Goal: Information Seeking & Learning: Learn about a topic

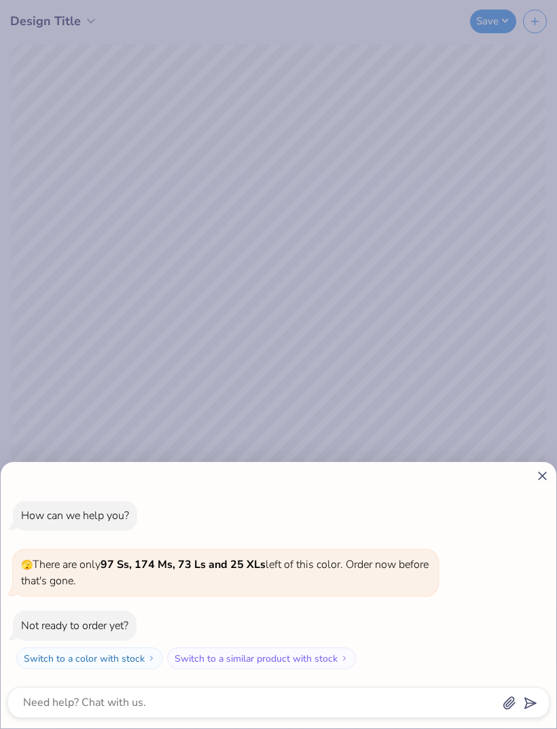
click at [544, 472] on icon at bounding box center [543, 476] width 14 height 14
type textarea "x"
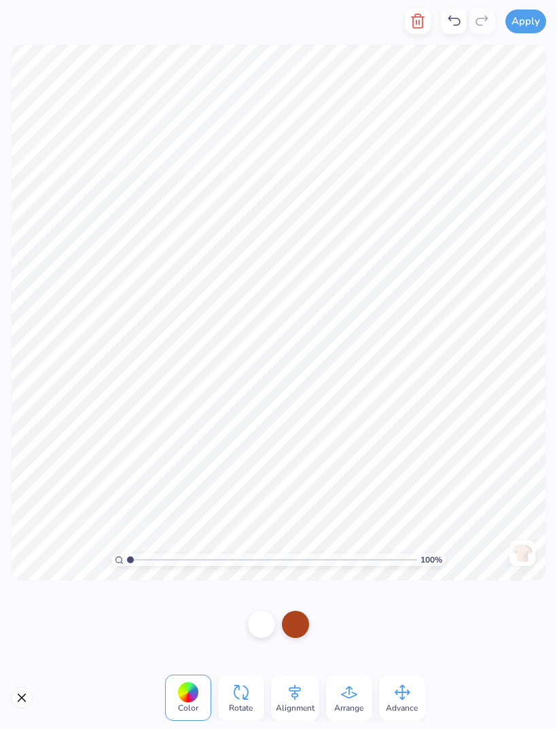
click at [536, 553] on div "Back" at bounding box center [522, 553] width 31 height 26
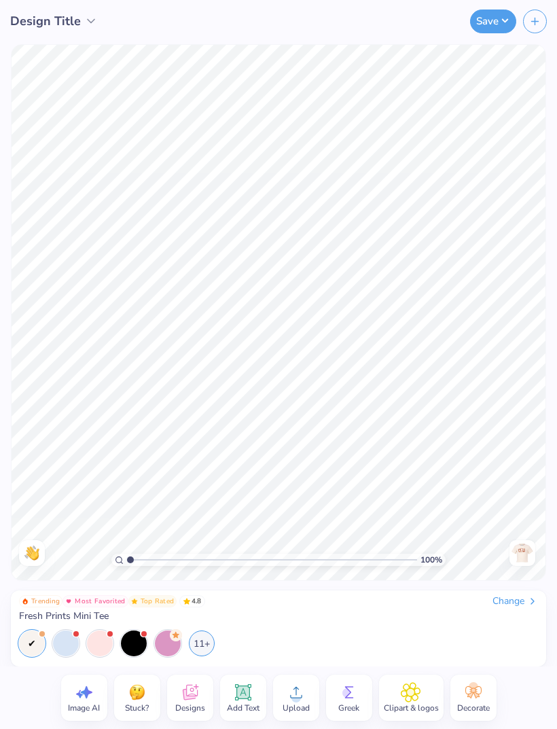
click at [524, 556] on img at bounding box center [523, 553] width 22 height 22
click at [510, 551] on div at bounding box center [523, 553] width 26 height 26
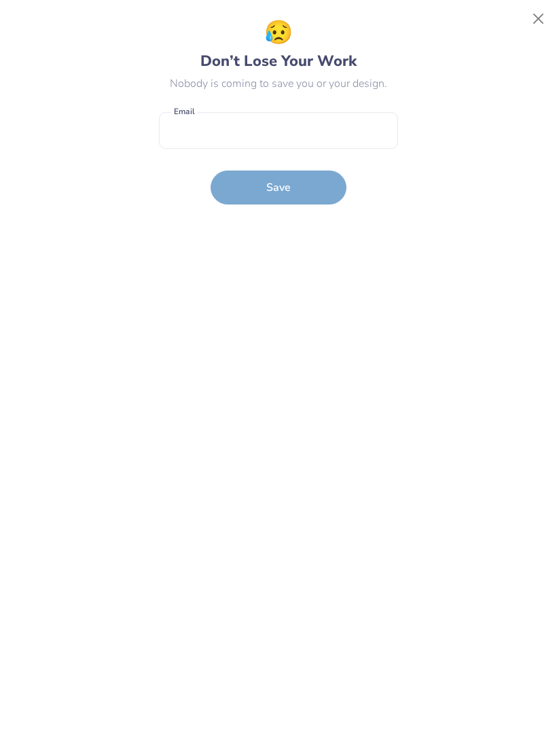
click at [537, 18] on button "Close" at bounding box center [539, 19] width 26 height 26
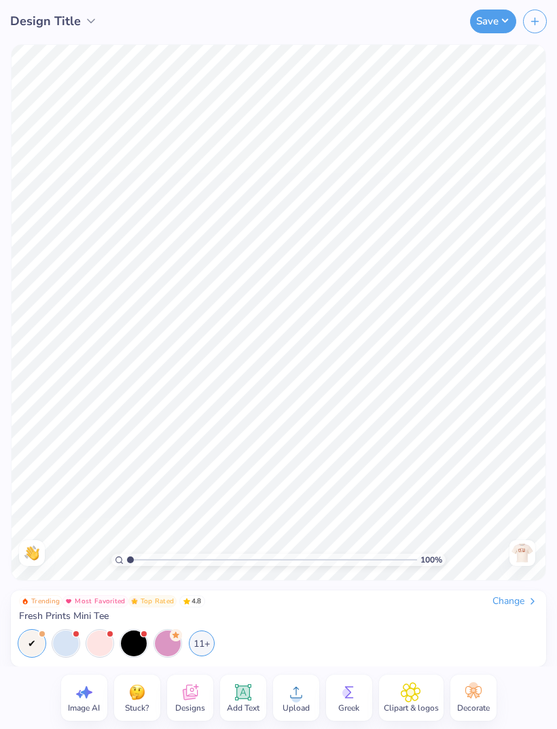
click at [79, 18] on span "Design Title" at bounding box center [45, 21] width 71 height 18
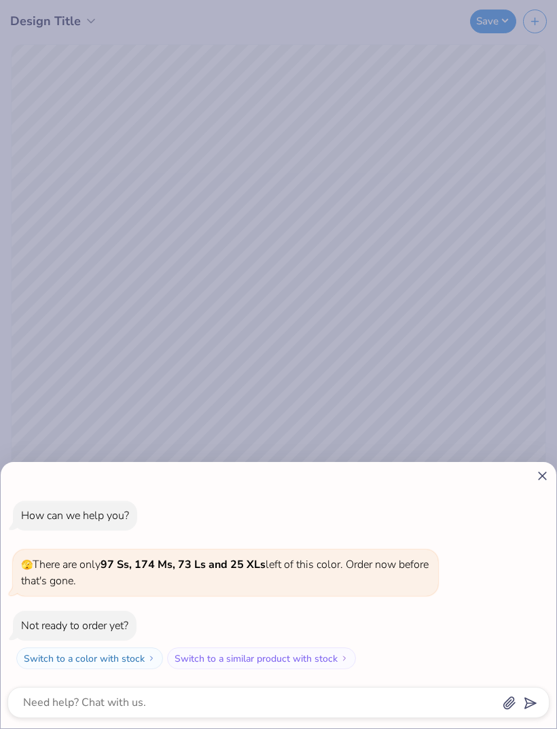
click at [470, 151] on div "How can we help you? 🫣 There are only 97 Ss, 174 Ms, 73 Ls and 25 XLs left of t…" at bounding box center [278, 364] width 557 height 729
type textarea "x"
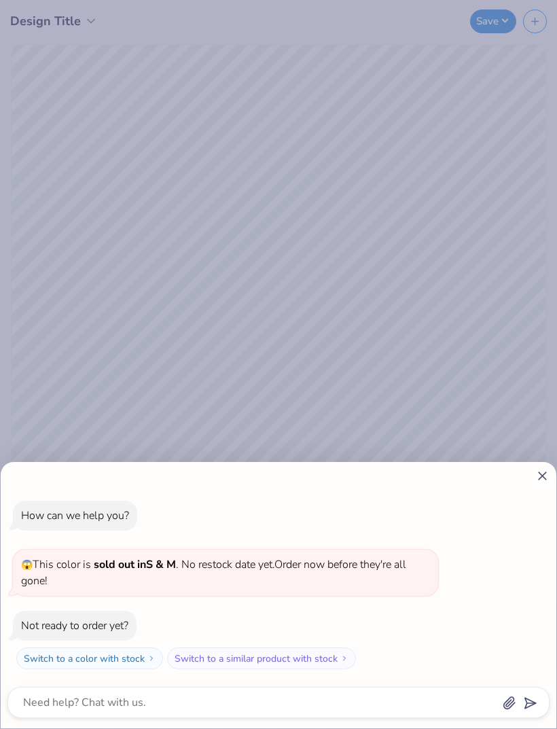
click at [538, 488] on div "How can we help you? 😱 This color is sold out in S & M . No restock date yet. O…" at bounding box center [279, 595] width 556 height 266
click at [538, 474] on icon at bounding box center [543, 476] width 14 height 14
type textarea "x"
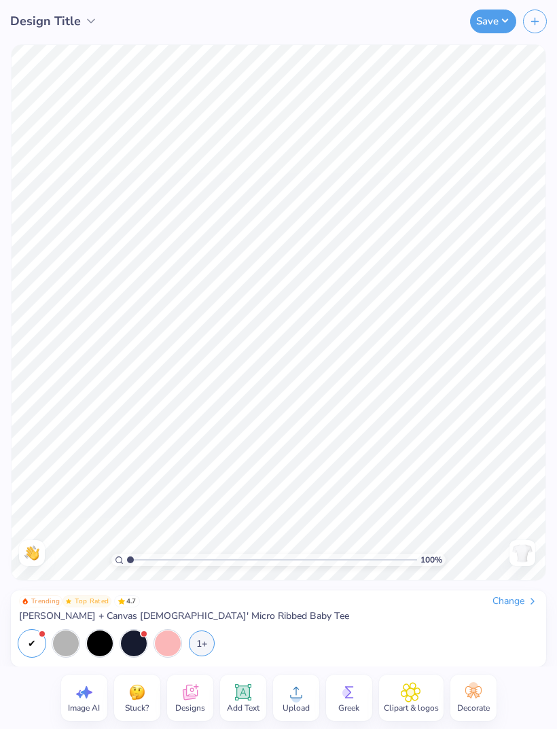
click at [170, 646] on div at bounding box center [168, 644] width 26 height 26
click at [29, 640] on div at bounding box center [32, 644] width 26 height 26
click at [212, 649] on div "1+" at bounding box center [202, 644] width 26 height 26
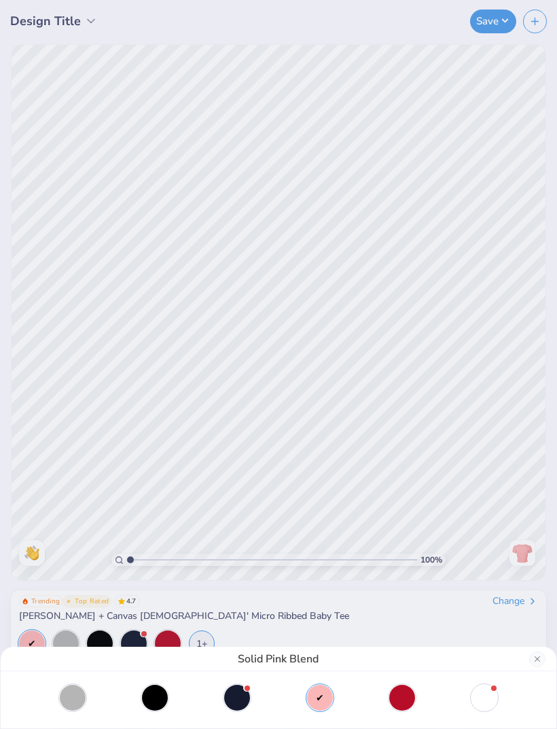
click at [411, 620] on div "Solid Pink Blend" at bounding box center [278, 364] width 557 height 729
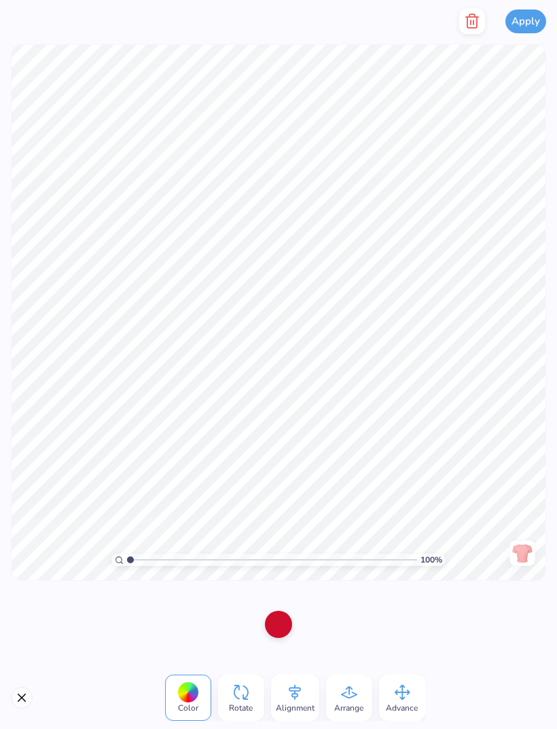
click at [22, 699] on button "Close" at bounding box center [22, 698] width 22 height 22
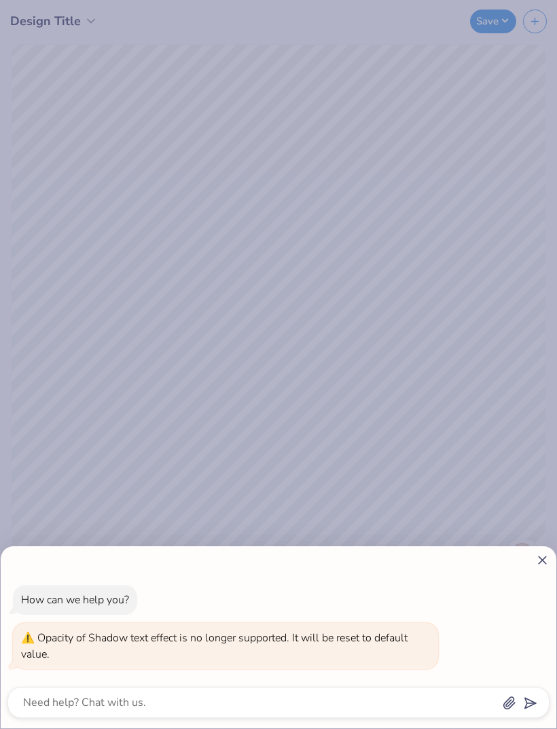
click at [300, 330] on div "How can we help you? Opacity of Shadow text effect is no longer supported. It w…" at bounding box center [278, 364] width 557 height 729
type textarea "x"
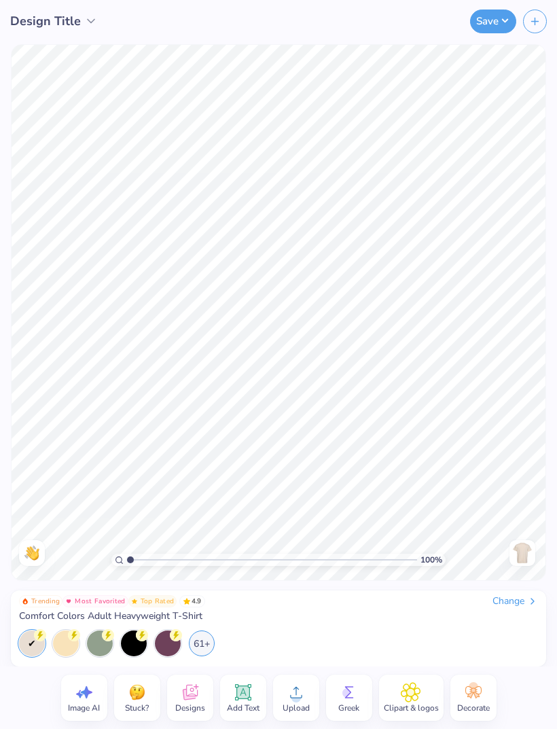
click at [198, 646] on div "61+" at bounding box center [202, 644] width 26 height 26
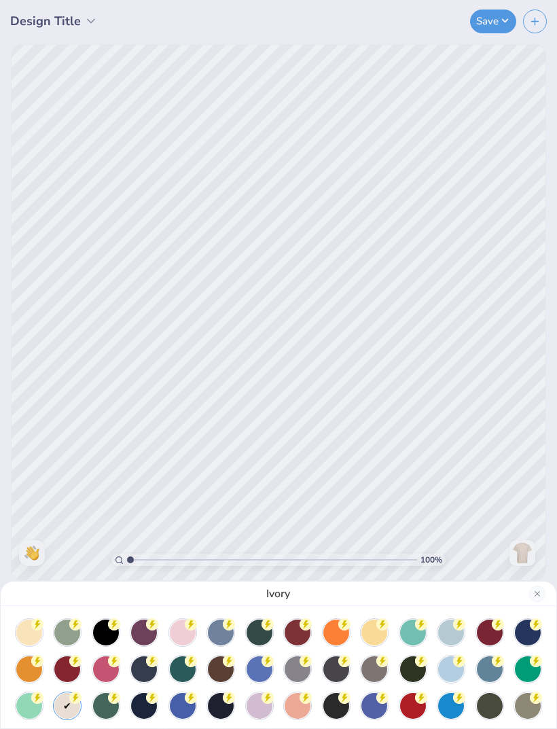
click at [180, 622] on div at bounding box center [183, 633] width 26 height 26
click at [509, 519] on div "Blossom" at bounding box center [278, 364] width 557 height 729
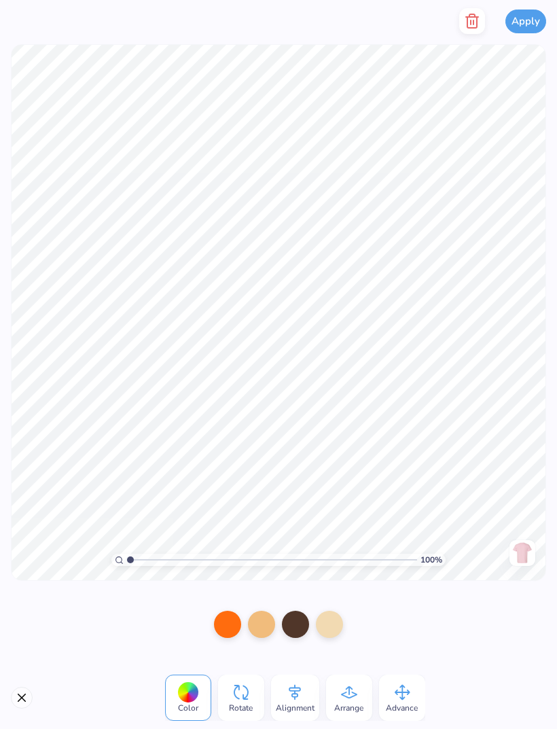
click at [479, 30] on button "button" at bounding box center [472, 21] width 26 height 26
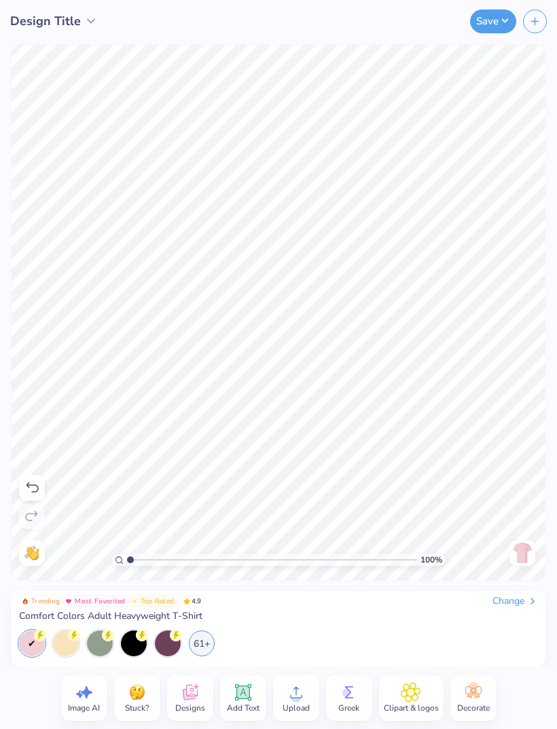
click at [185, 697] on icon at bounding box center [189, 694] width 13 height 11
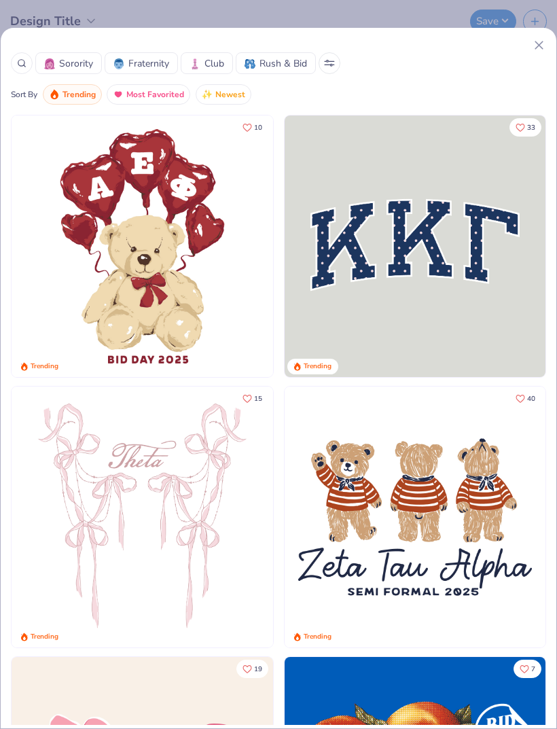
click at [27, 60] on div at bounding box center [22, 63] width 22 height 22
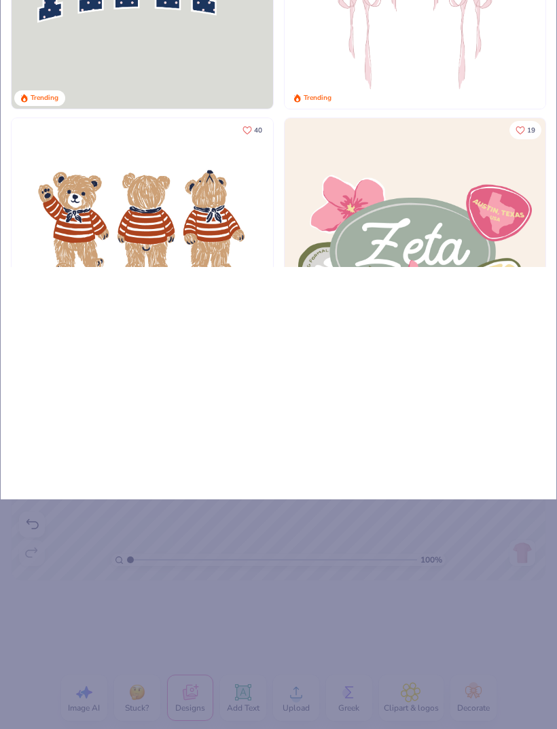
type input "St"
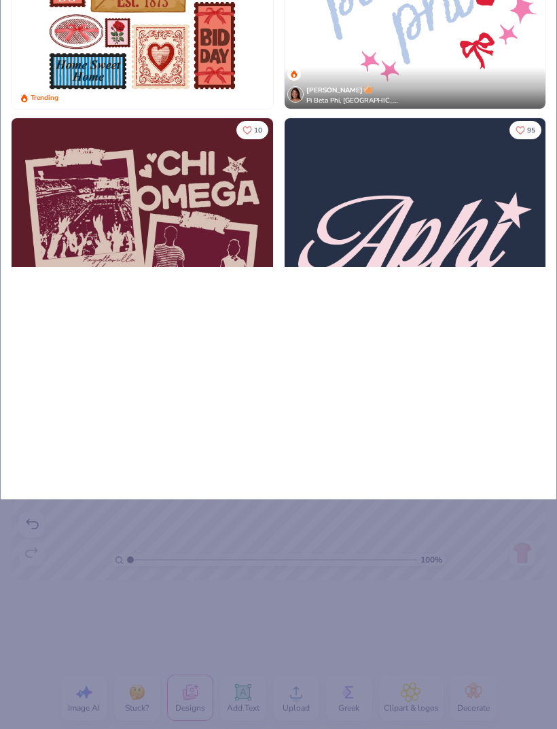
type input "S"
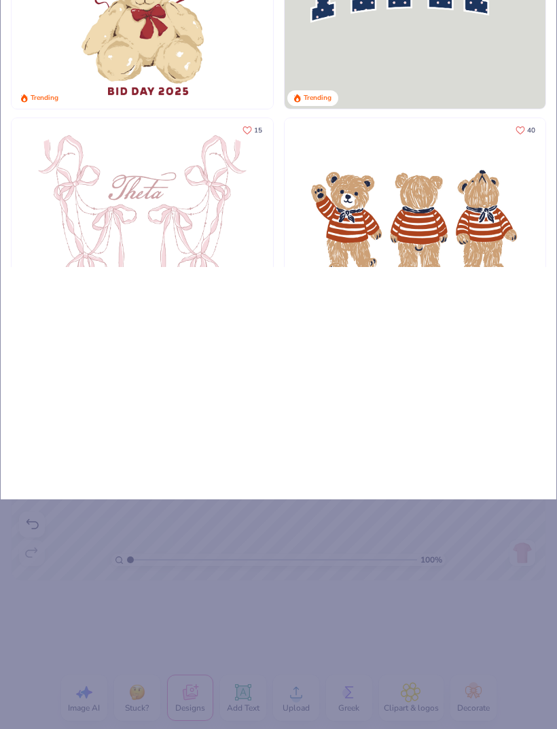
type input "Si"
type input "Sig"
type input "Sign"
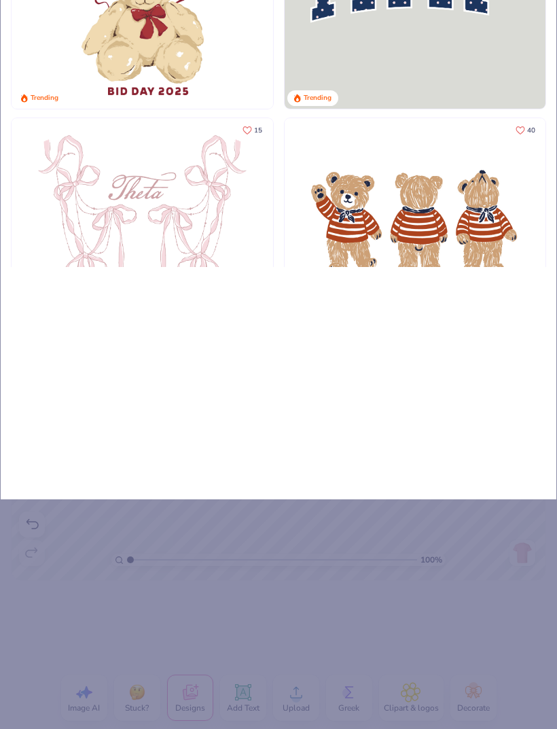
type input "Sign"
type input "Signe"
type input "Signed"
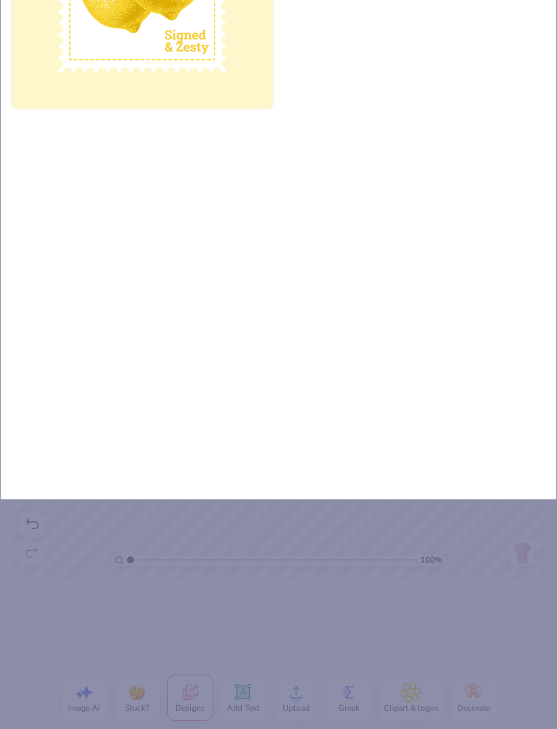
type input "Signe"
type input "Sign"
type input "Sig"
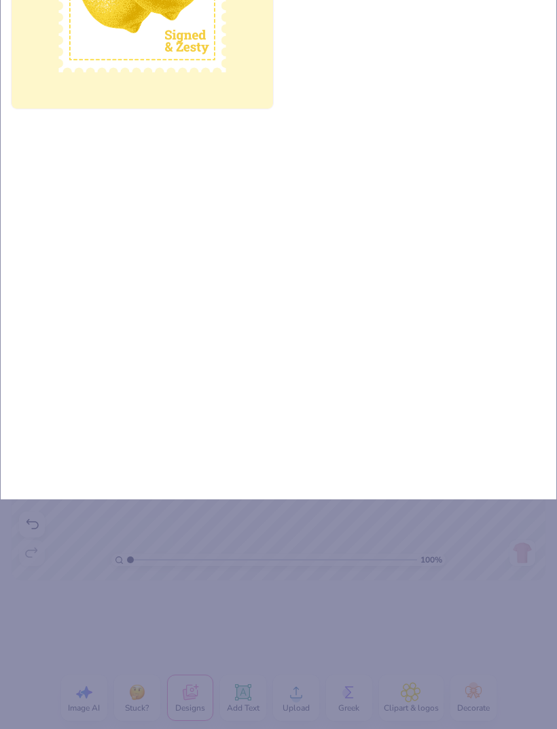
type input "Sig"
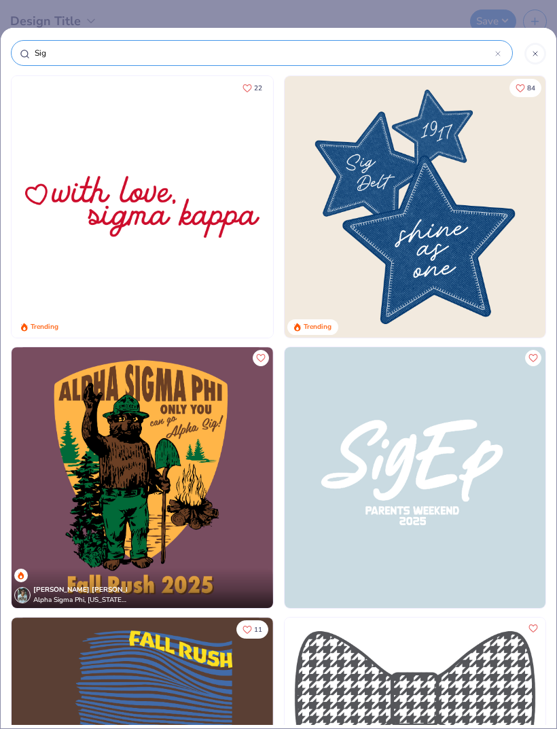
click at [430, 58] on input "Sig" at bounding box center [264, 53] width 462 height 14
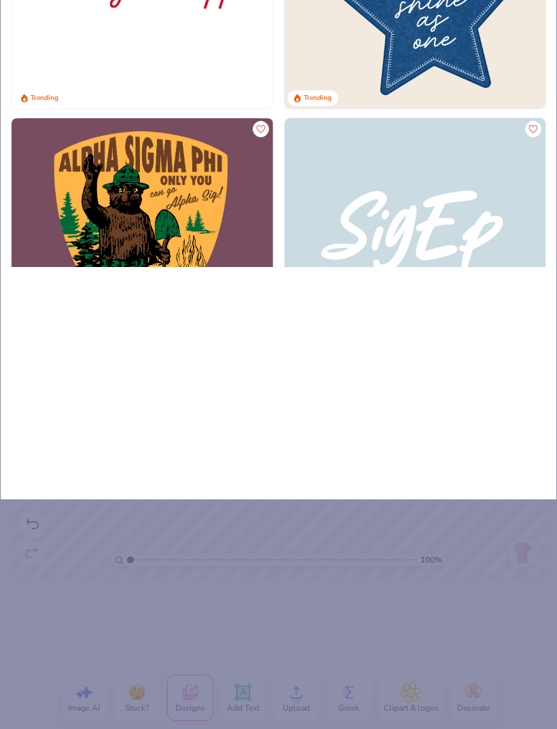
type input "Sigm"
type input "Sig"
type input "Sign"
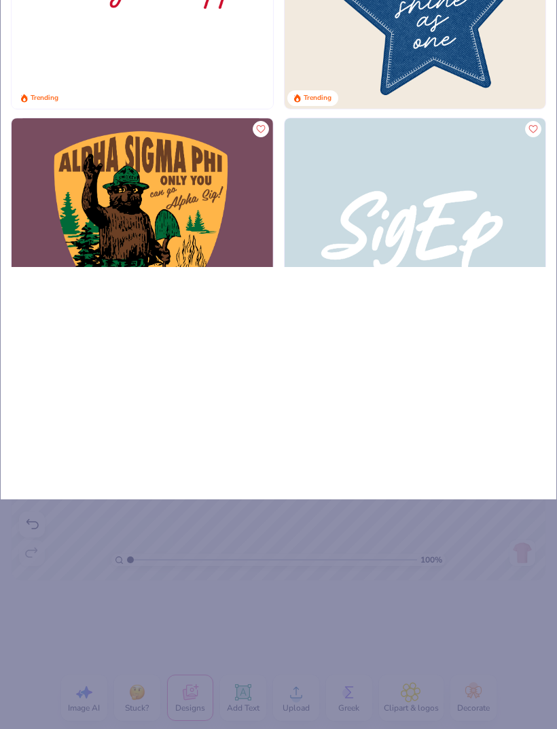
type input "Sign"
type input "Signe"
type input "Signed"
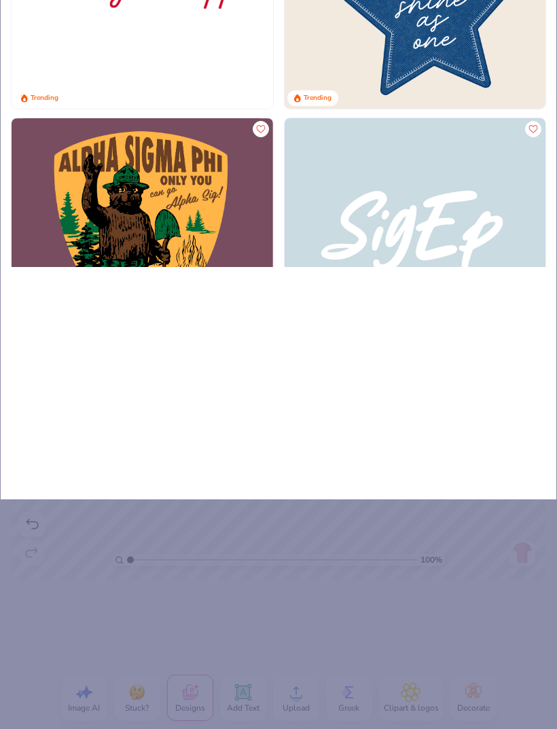
type input "Signed"
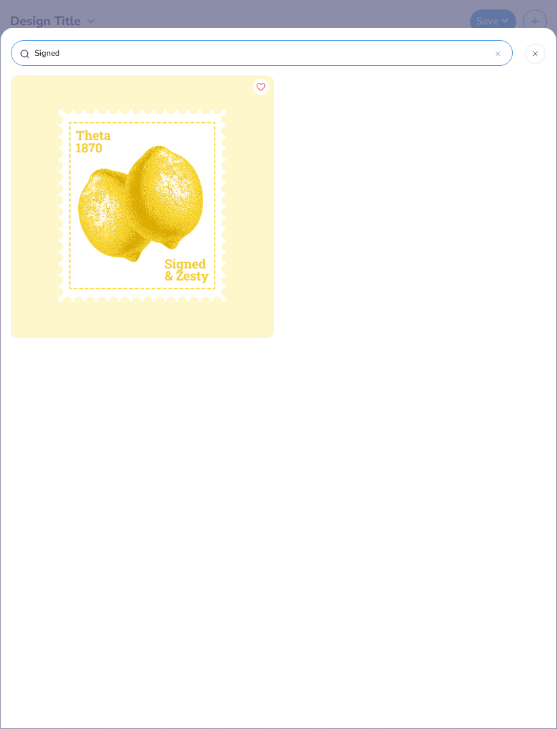
click at [485, 60] on input "Signed" at bounding box center [264, 53] width 462 height 14
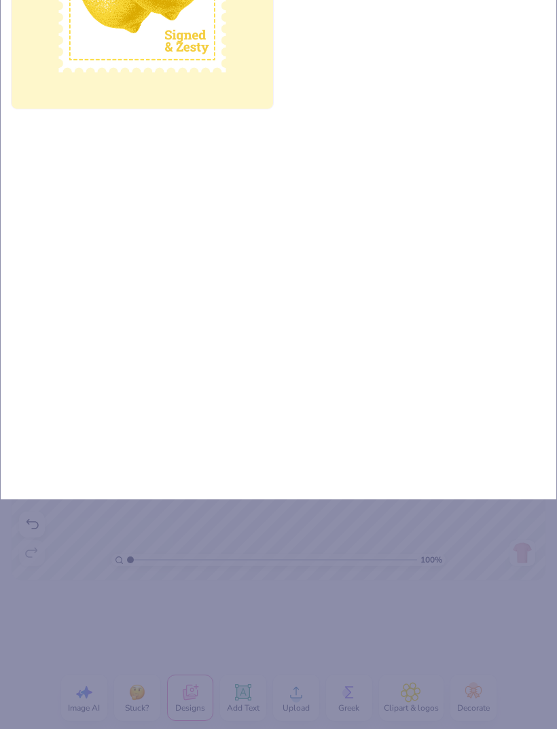
type input "Signed s"
type input "Signed se"
type input "Signed sea"
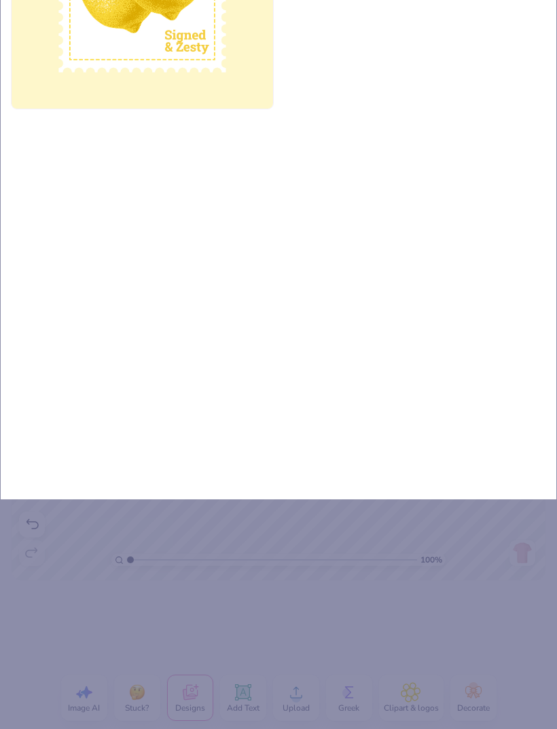
type input "Signed sea"
type input "Signed seal"
type input "Signed seale"
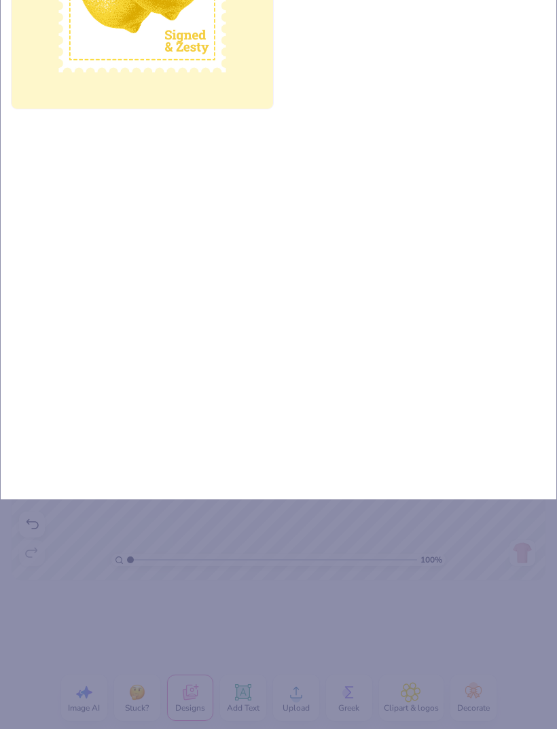
type input "Signed sealed"
type input "Signed sealed d"
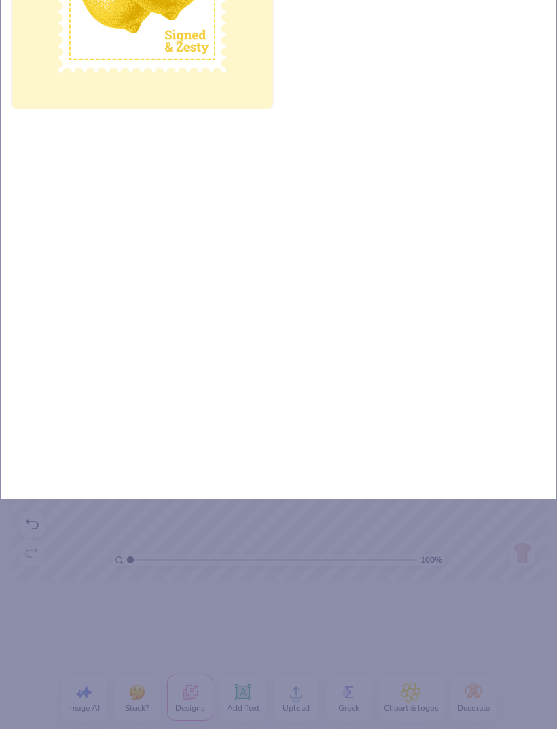
type input "Signed sealed d"
type input "Signed sealed de"
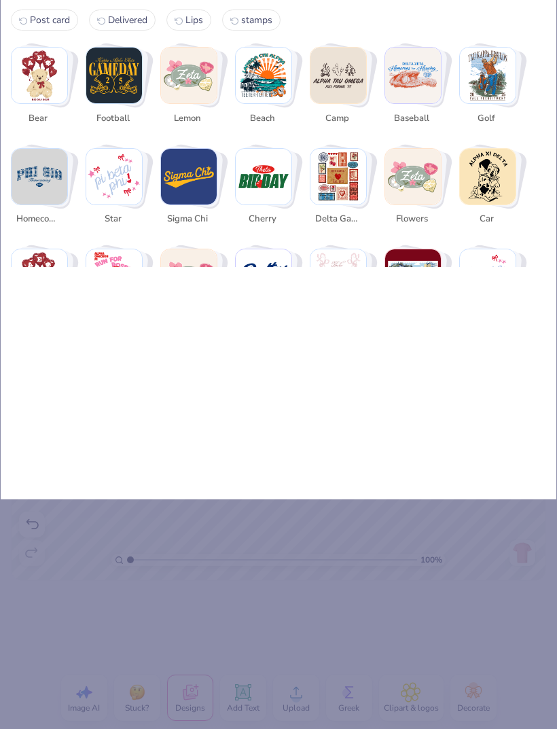
type input "Signed sealed del"
type input "Signed sealed delivered"
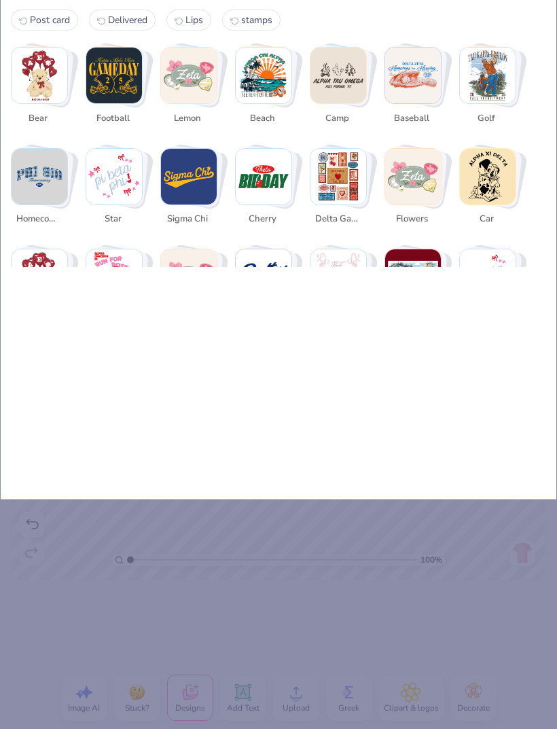
type input "Signed sealed delivered"
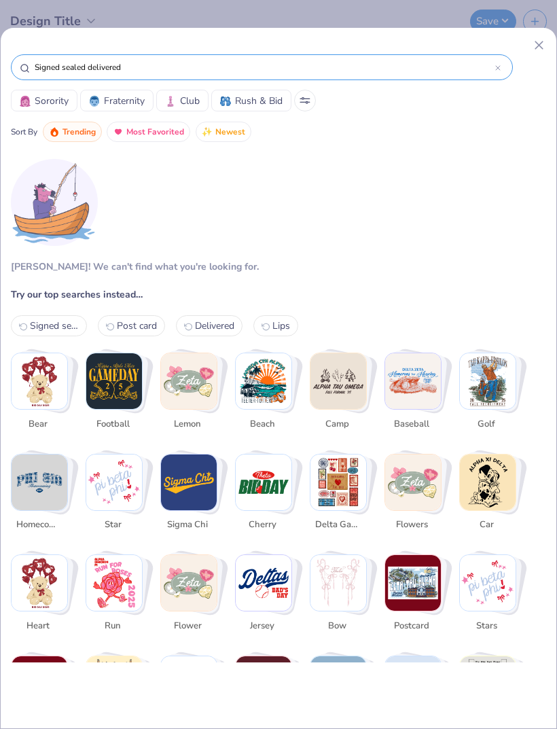
click at [491, 74] on input "Signed sealed delivered" at bounding box center [264, 67] width 462 height 14
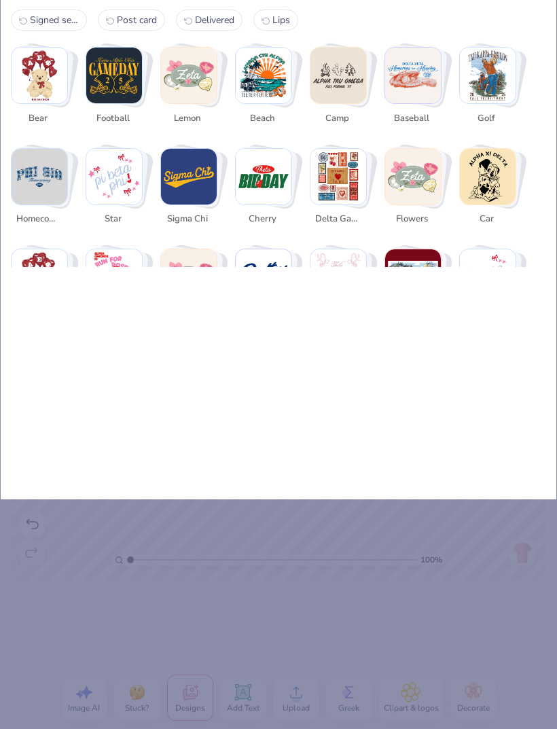
type input "Signed sealed delivered p"
type input "Signed sealed delivered"
type input "Signed sealed delivered s"
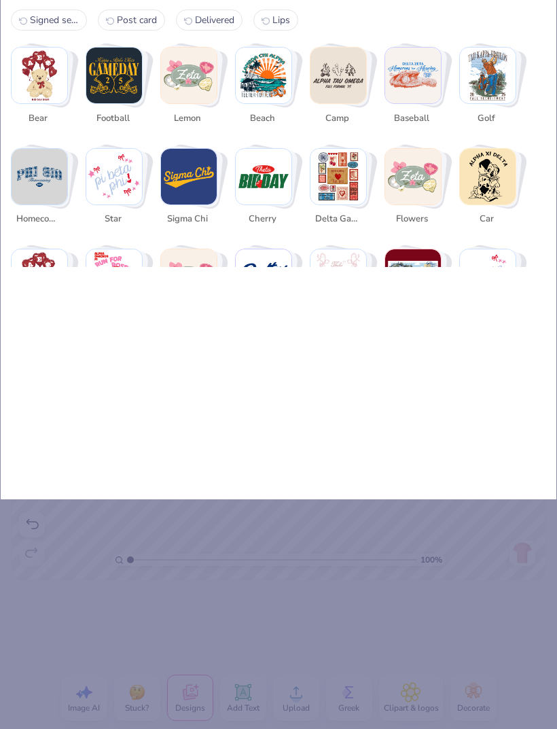
type input "Signed sealed delivered s"
type input "Signed sealed delivered st"
type input "Signed sealed delivered sta"
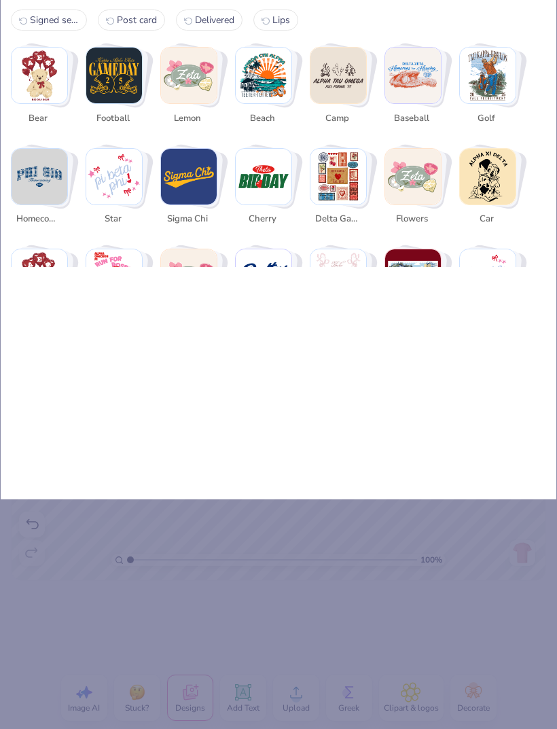
type input "Signed sealed delivered stam"
type input "Signed sealed delivered stamp"
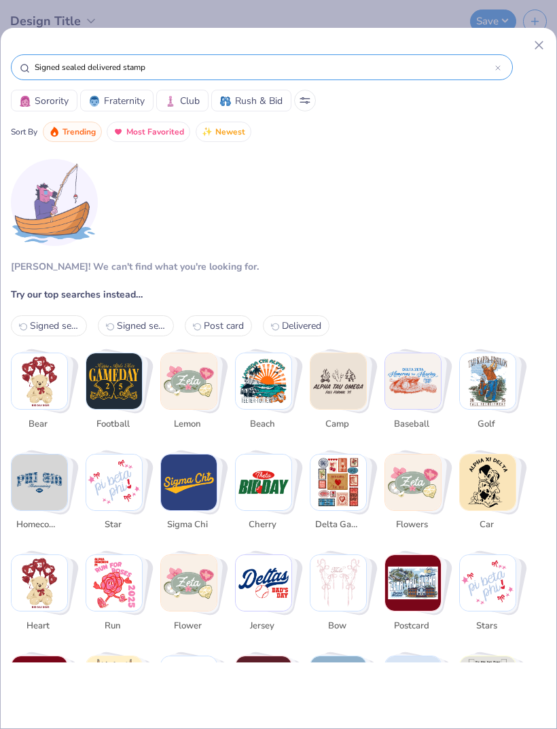
click at [68, 71] on input "Signed sealed delivered stamp" at bounding box center [264, 67] width 462 height 14
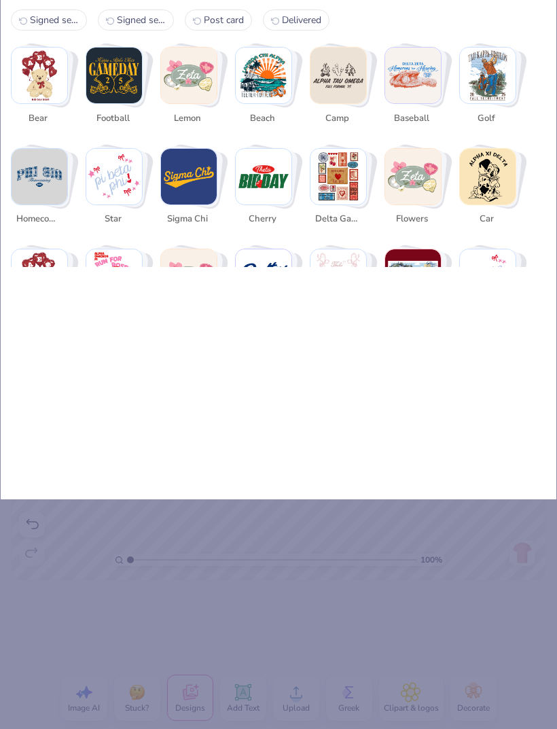
type input "Signed sealed delivered stam"
type input "Signed sealed delivered sta"
type input "Signed sealed delivered st"
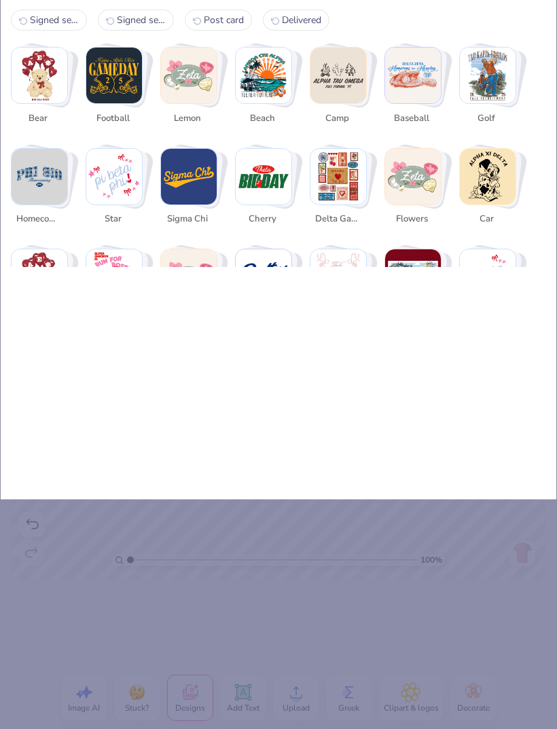
type input "Signed sealed delivered s"
type input "Signed sealed delivered"
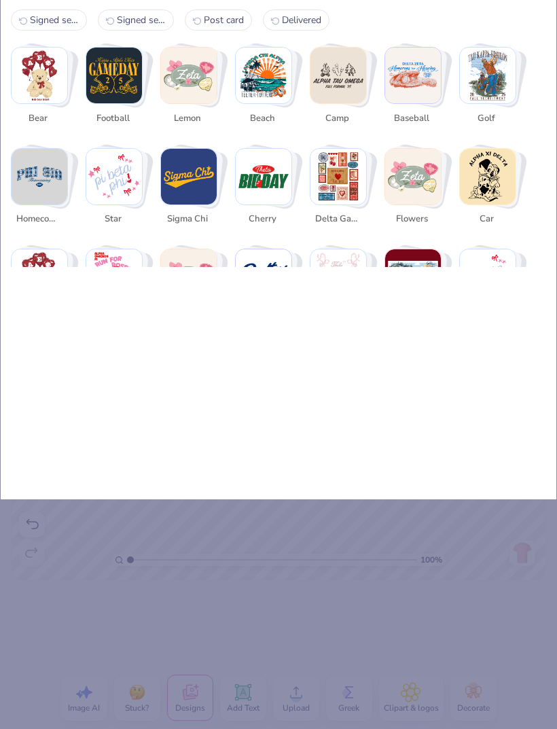
type input "Signed sealed delivered"
type input "Signed sealed delivere"
type input "Signed sealed deliver"
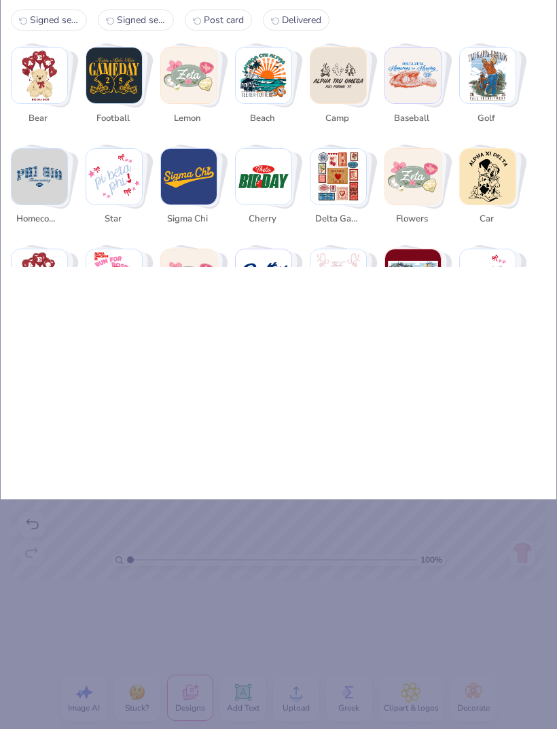
type input "Signed sealed delive"
type input "Signed sealed deliv"
type input "Signed sealed deli"
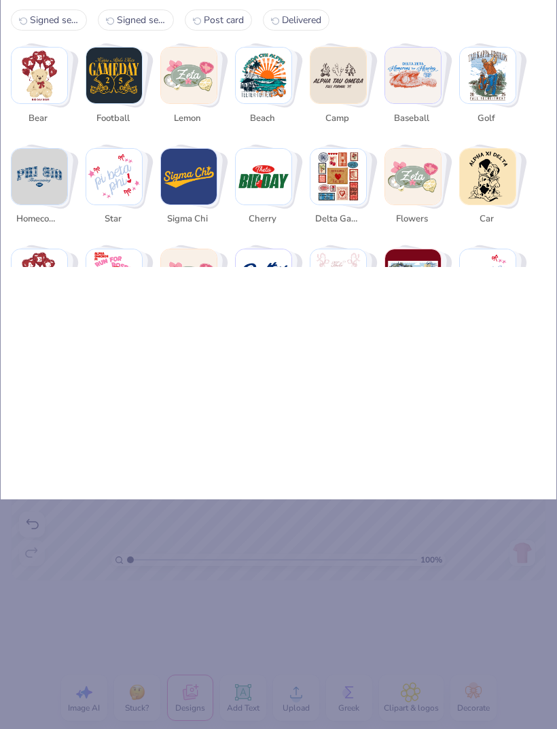
type input "Signed sealed del"
type input "Signed sealed de"
type input "Signed sealed d"
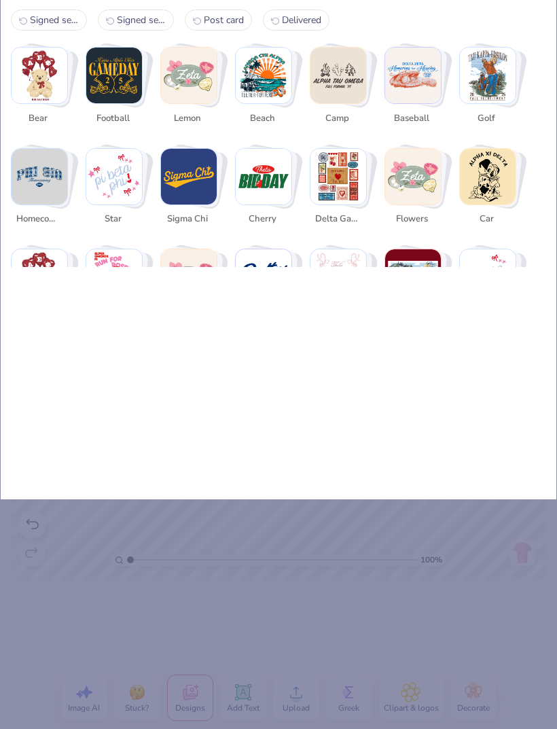
type input "Signed sealed d"
type input "Signed sealed"
type input "Signed seale"
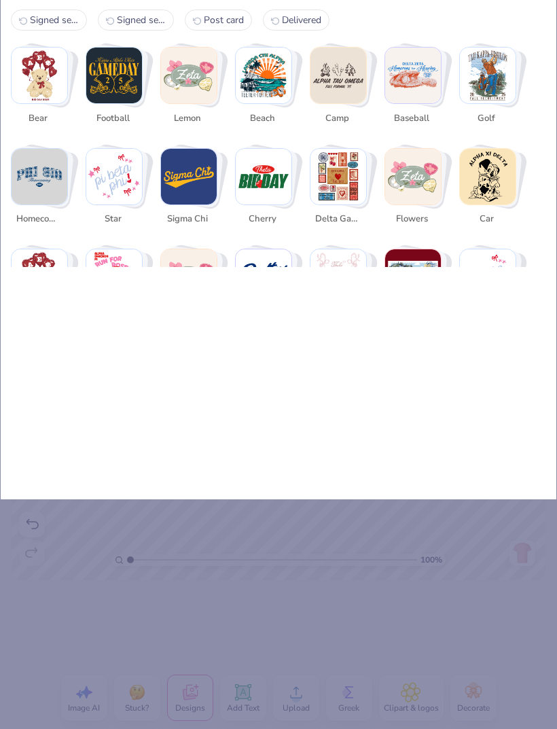
type input "Signed seale"
type input "Signed seal"
type input "Signed sea"
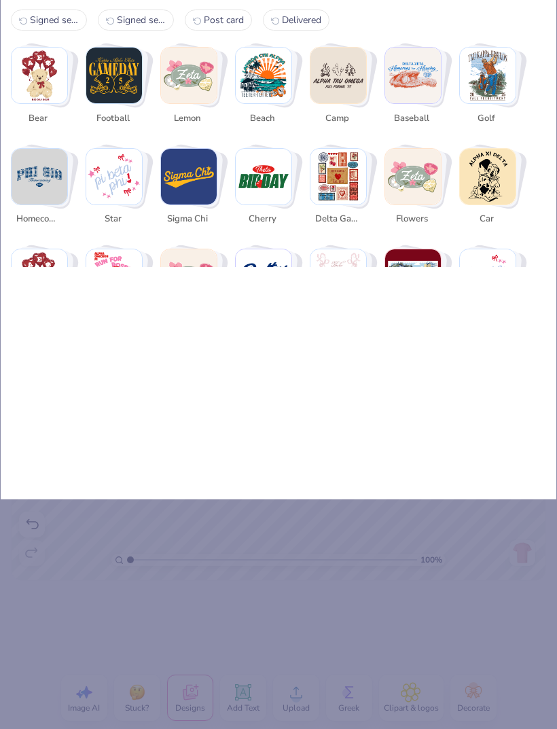
type input "Signed se"
type input "Signed s"
type input "Signed"
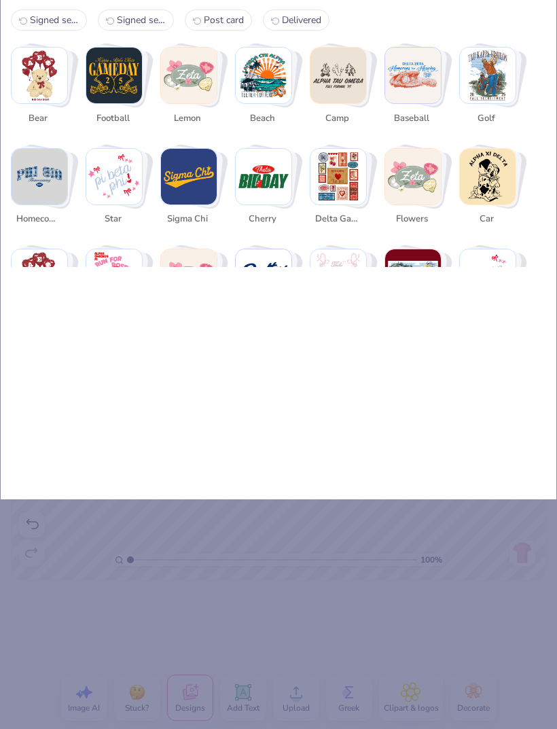
type input "Signe"
type input "Sign"
type input "Sig"
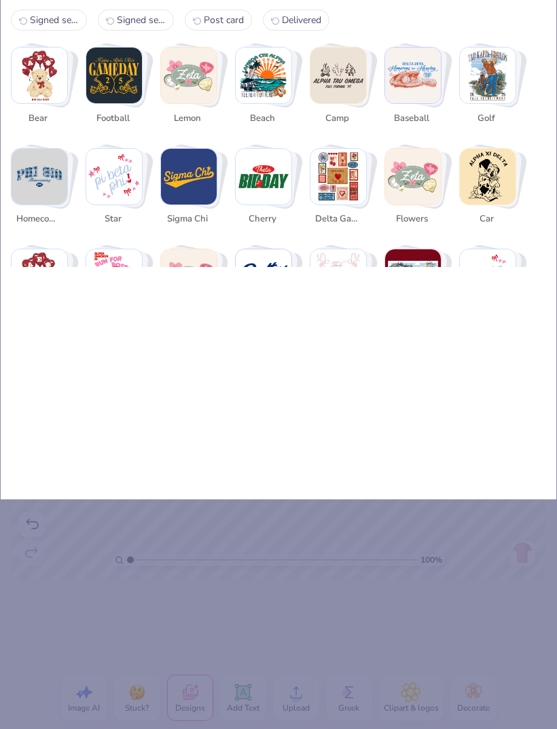
type input "Sig"
type input "Si"
type input "S"
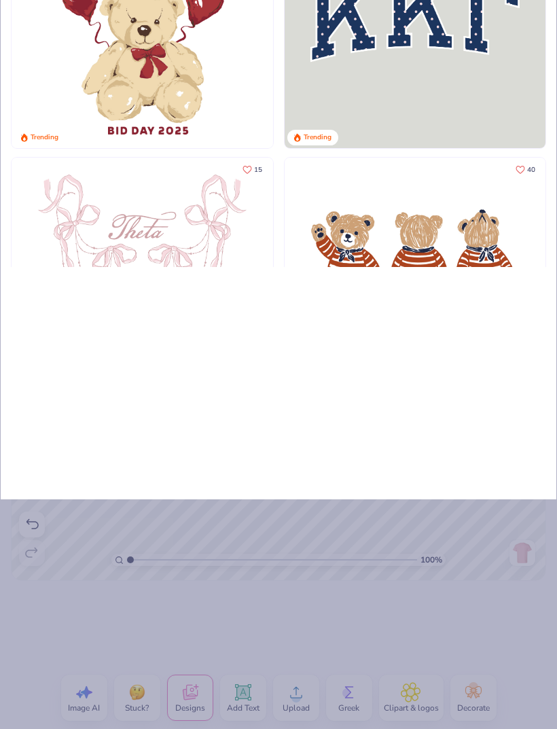
click at [538, 562] on div "Sorority Fraternity Club Rush & Bid Sort By Trending Most Favorited Newest 10 T…" at bounding box center [278, 364] width 557 height 729
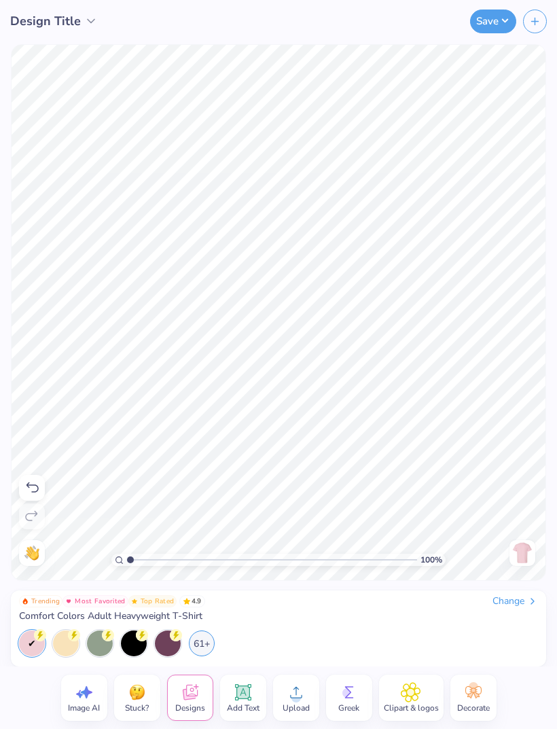
click at [530, 468] on div at bounding box center [278, 364] width 557 height 729
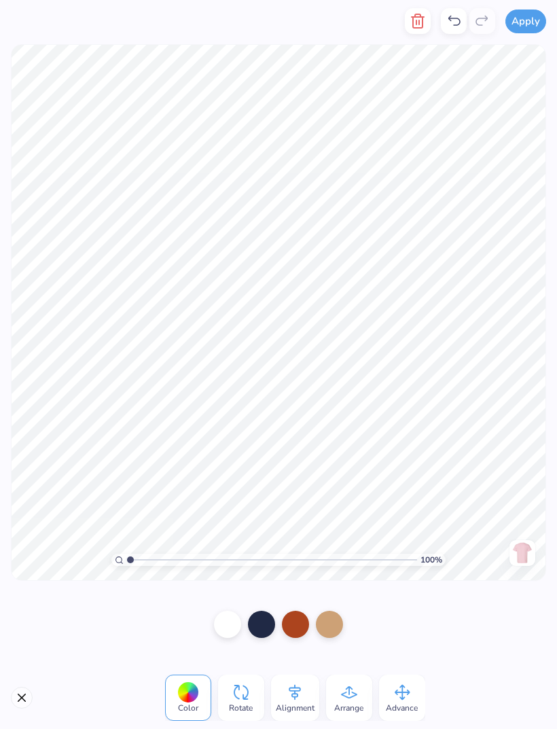
click at [415, 27] on icon "button" at bounding box center [418, 21] width 10 height 14
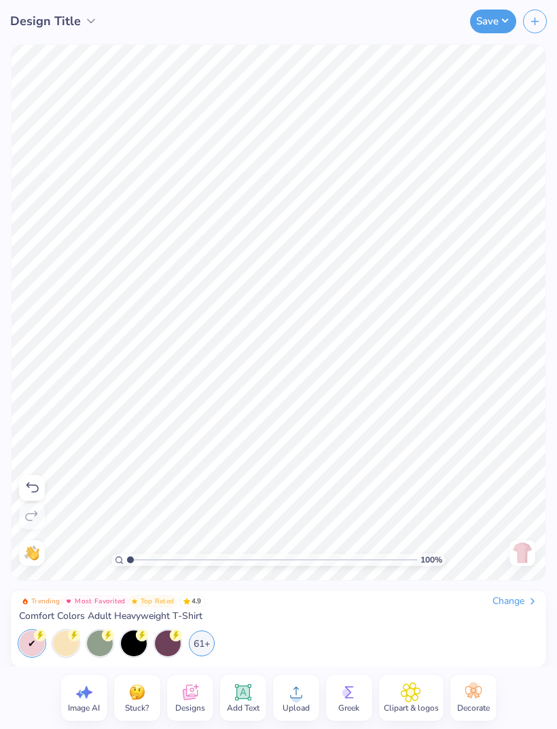
click at [184, 687] on icon at bounding box center [190, 692] width 20 height 20
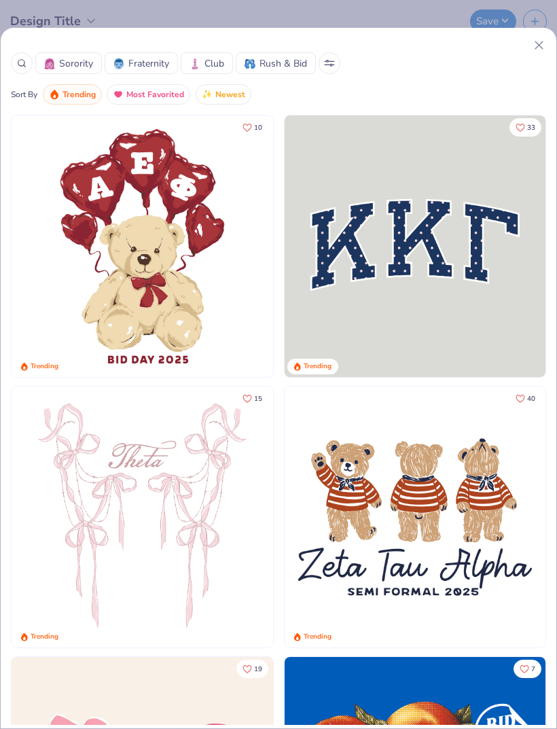
click at [22, 71] on div at bounding box center [22, 63] width 22 height 22
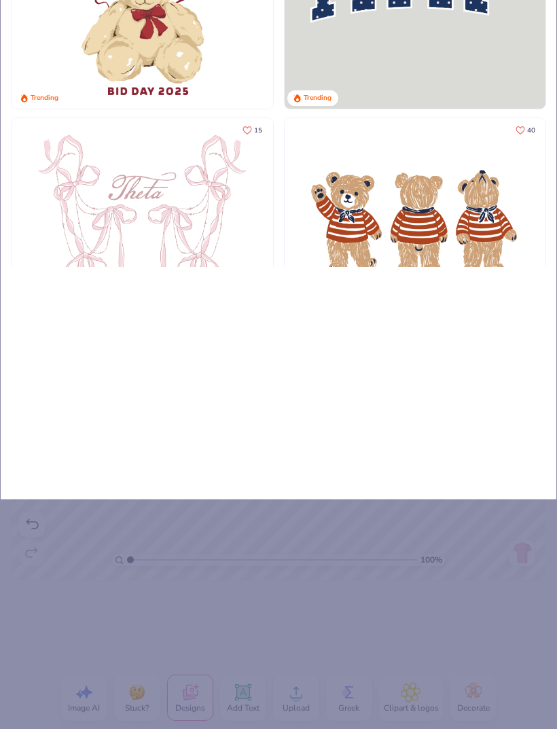
type input "St"
type input "Sta"
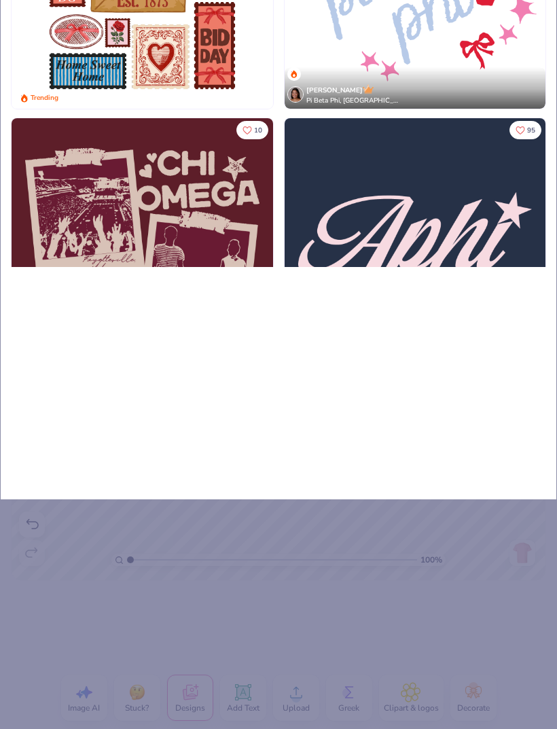
type input "Sta"
type input "Stam"
type input "Stamp"
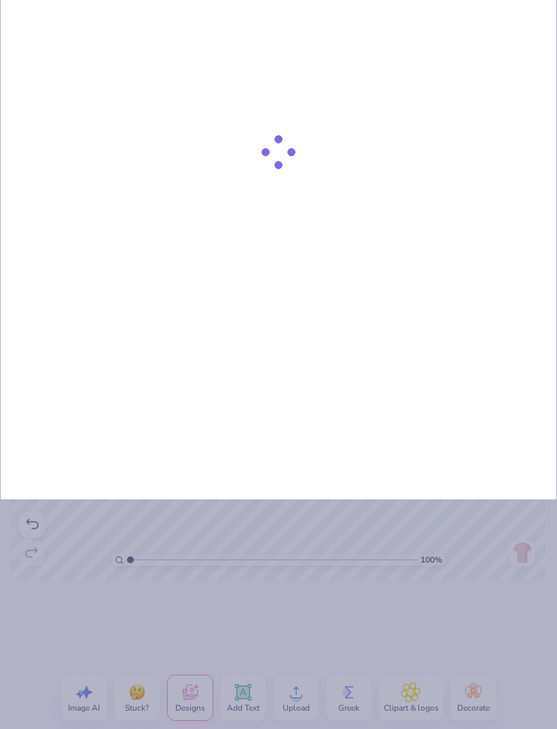
type input "Stamp"
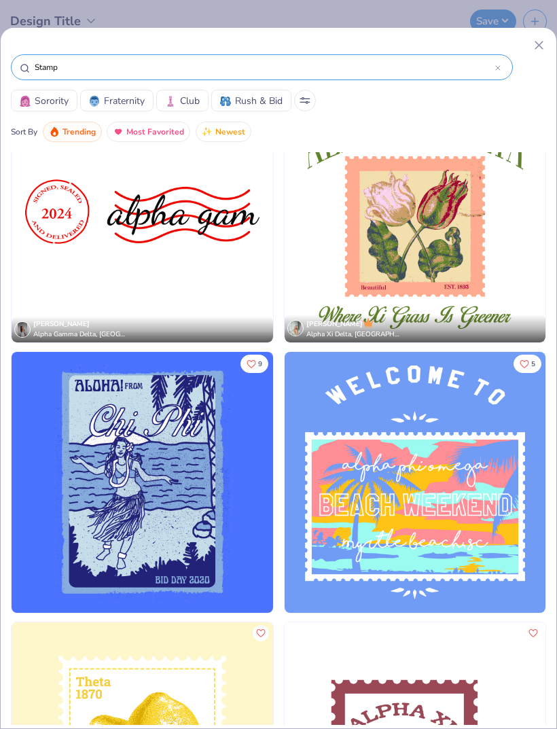
scroll to position [10862, 0]
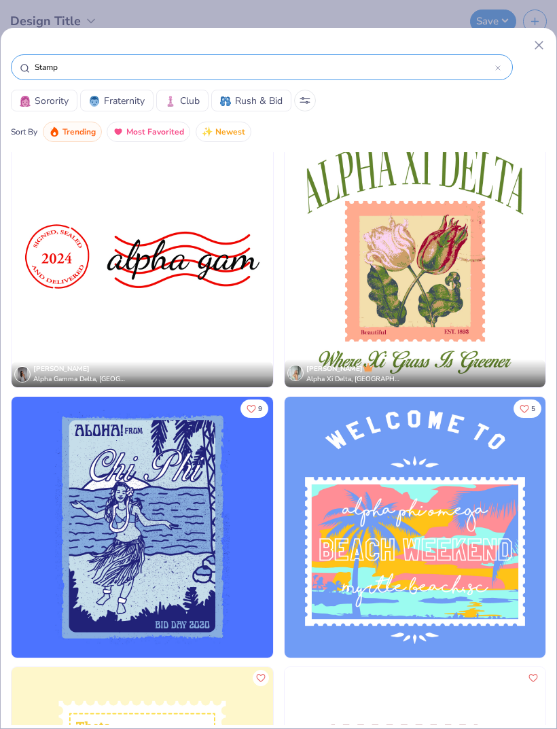
click at [93, 279] on img at bounding box center [143, 257] width 262 height 262
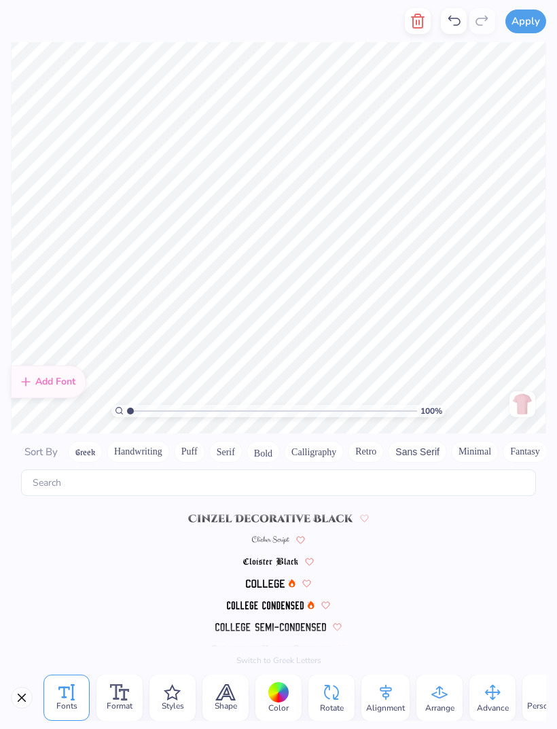
scroll to position [2099, 0]
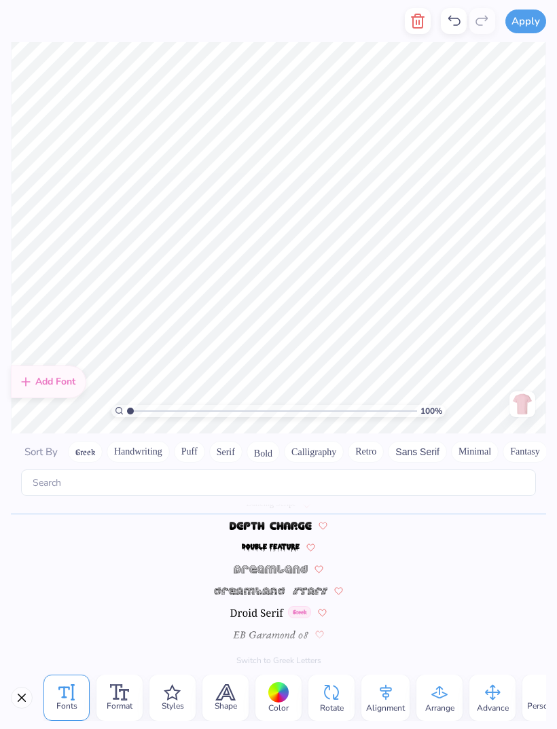
click at [417, 24] on line "button" at bounding box center [417, 22] width 0 height 4
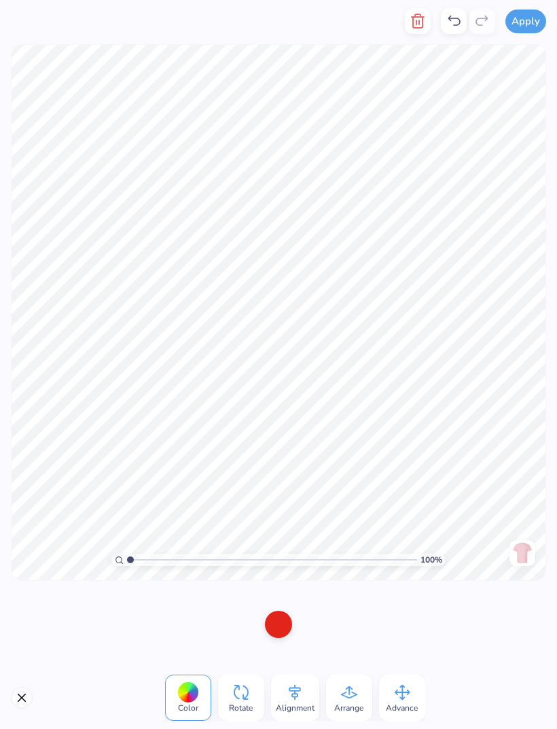
click at [423, 22] on icon "button" at bounding box center [418, 21] width 10 height 14
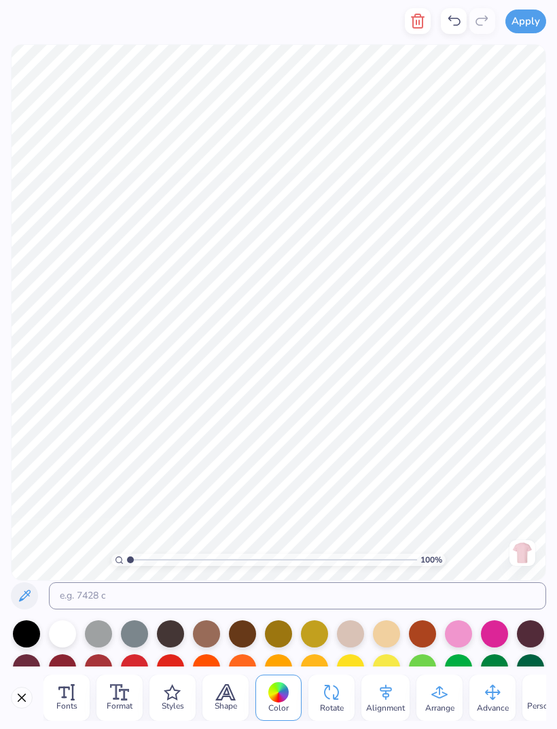
click at [418, 27] on icon "button" at bounding box center [418, 21] width 16 height 16
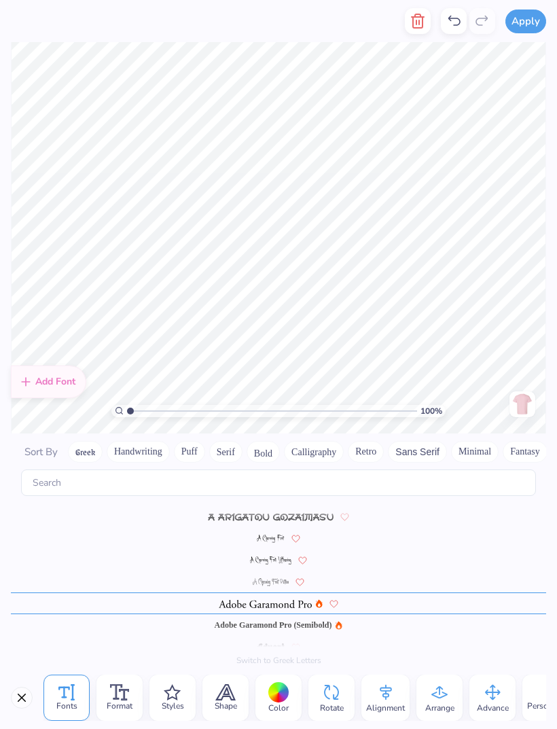
scroll to position [163, 0]
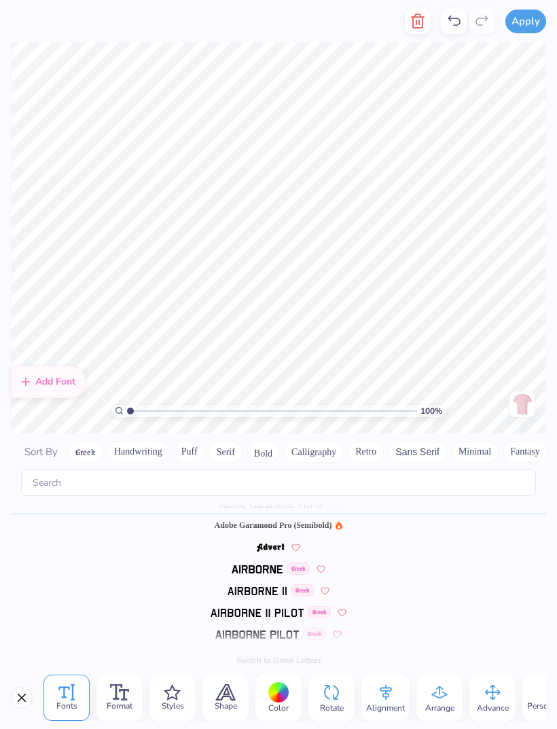
click at [431, 24] on button "button" at bounding box center [418, 21] width 26 height 26
click at [417, 20] on line "button" at bounding box center [417, 22] width 0 height 4
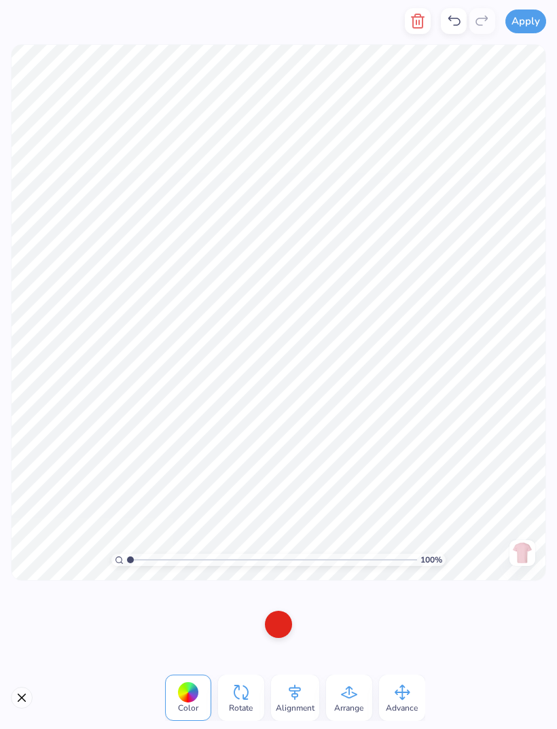
click at [421, 16] on icon "button" at bounding box center [418, 21] width 10 height 14
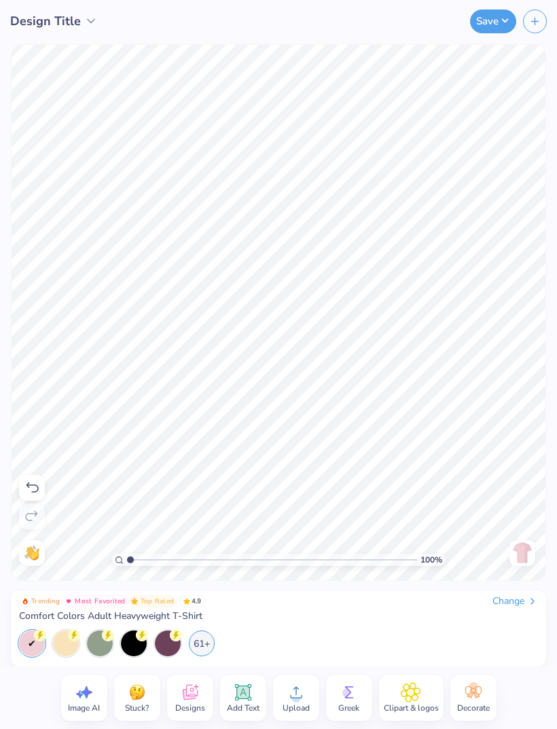
click at [184, 703] on span "Designs" at bounding box center [190, 708] width 30 height 11
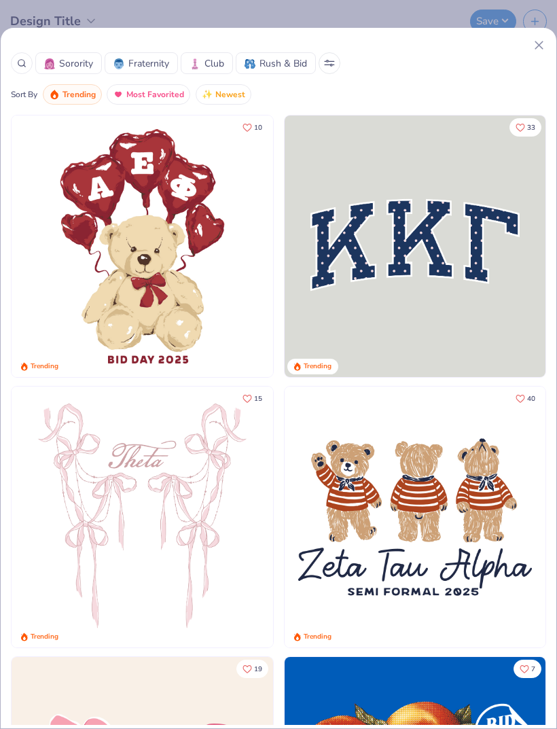
click at [24, 62] on circle at bounding box center [21, 63] width 6 height 6
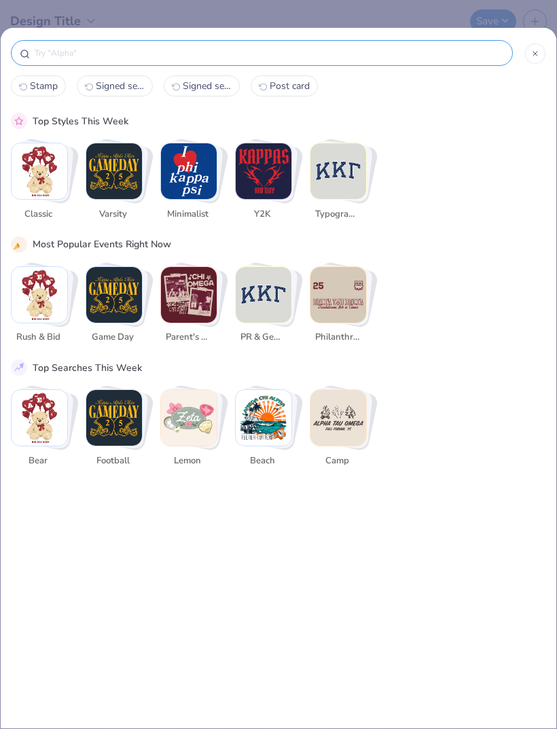
scroll to position [0, 0]
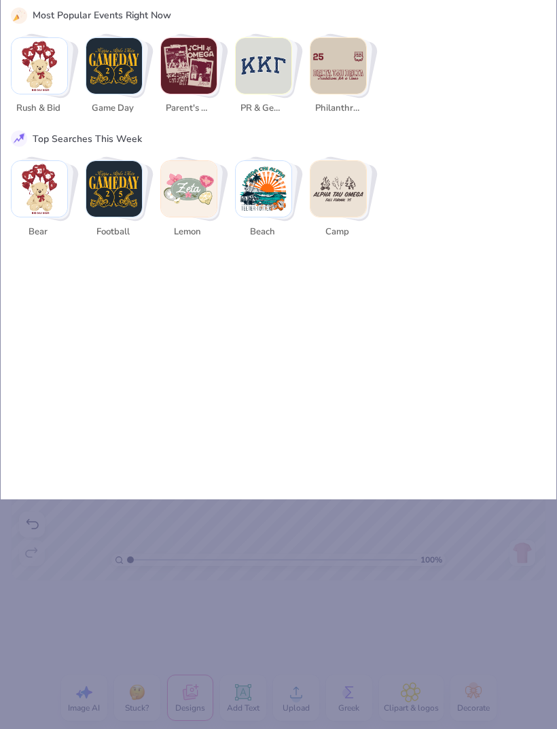
type input "A"
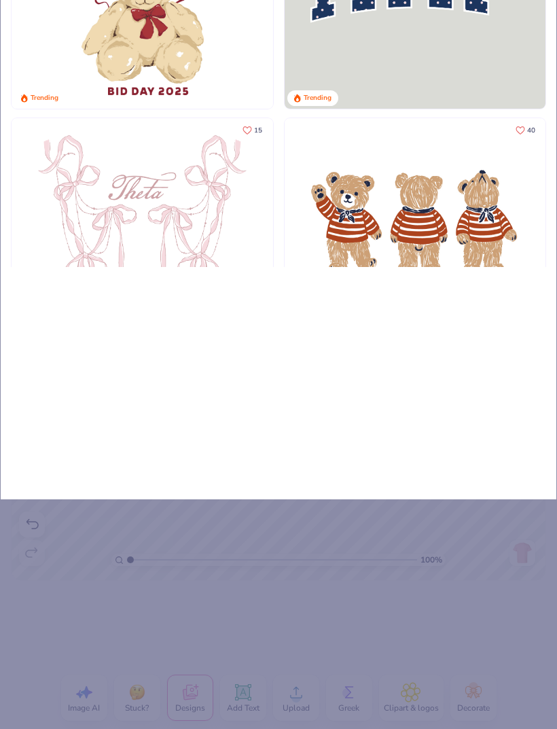
type input "St"
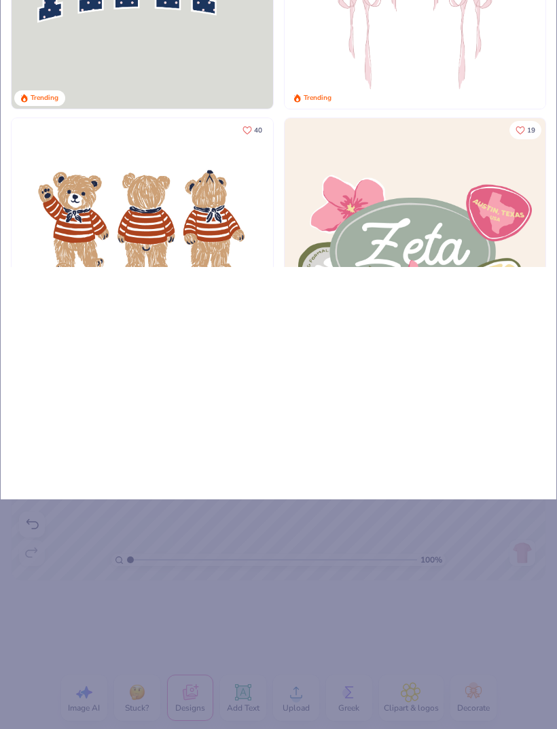
type input "Sta"
type input "Stam"
type input "Stamp"
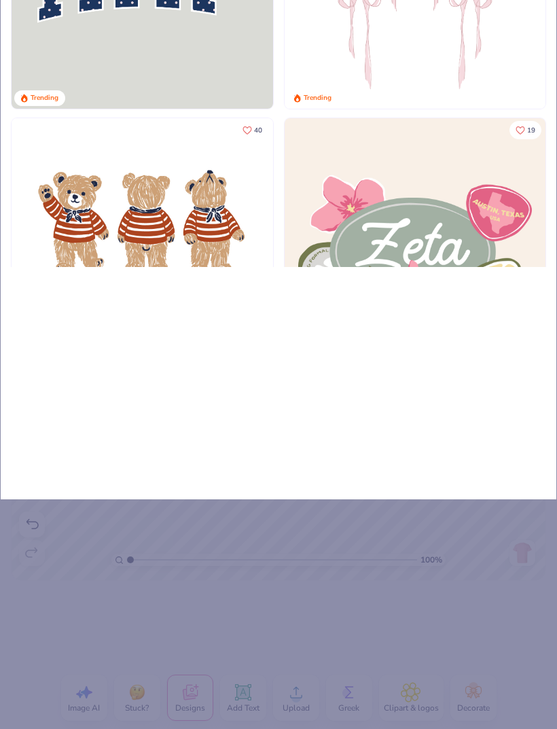
type input "Stamp"
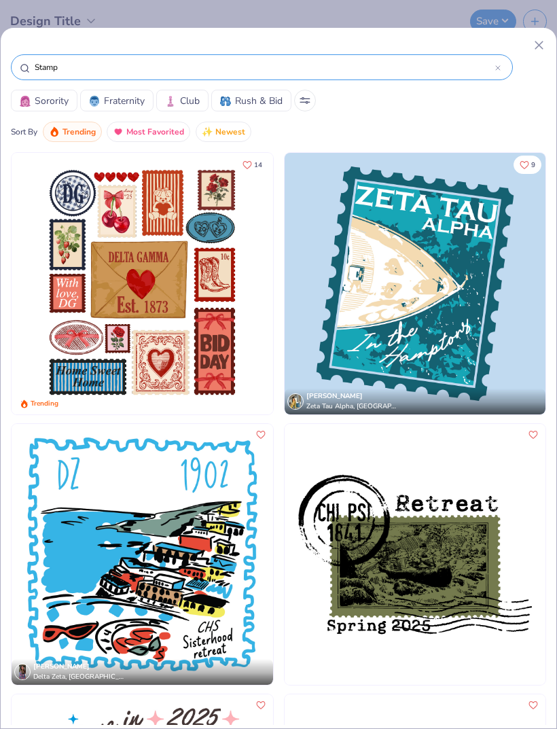
click at [86, 295] on img at bounding box center [143, 284] width 262 height 262
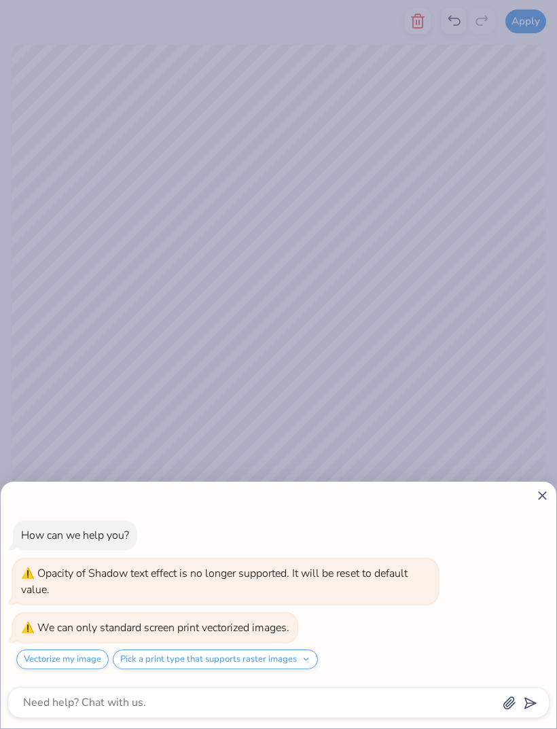
click at [532, 505] on div "How can we help you? Opacity of Shadow text effect is no longer supported. It w…" at bounding box center [279, 605] width 556 height 247
click at [536, 489] on icon at bounding box center [543, 496] width 14 height 14
type textarea "x"
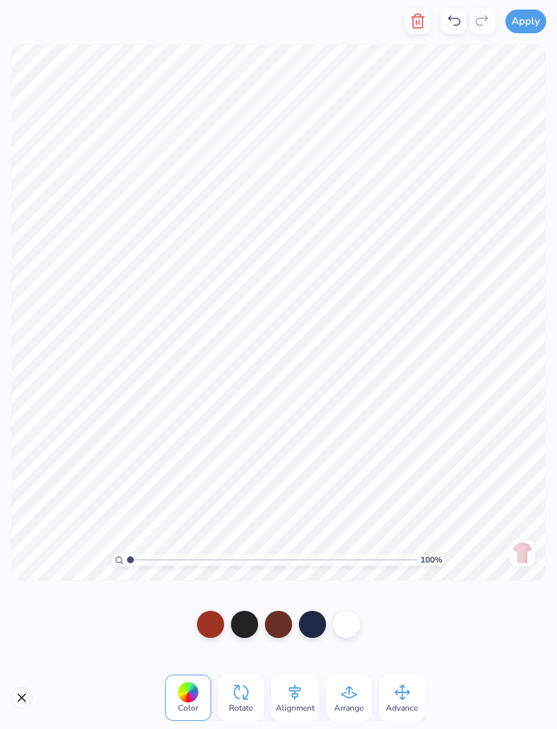
click at [426, 21] on icon "button" at bounding box center [418, 21] width 16 height 16
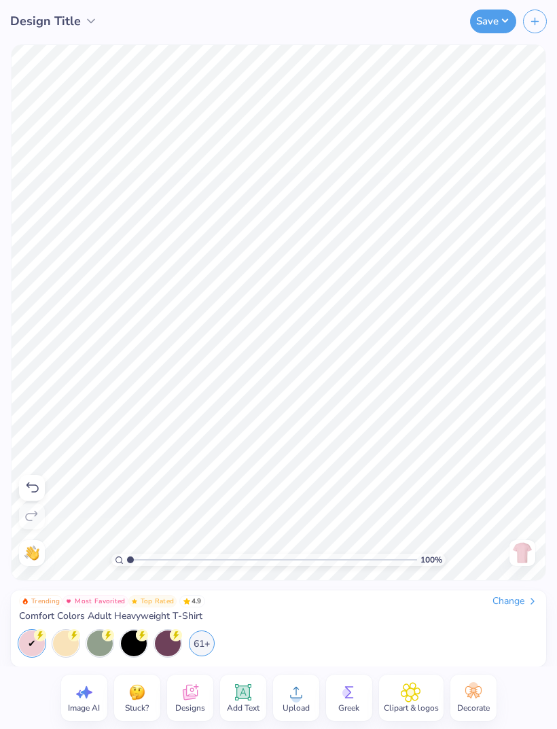
click at [532, 546] on img at bounding box center [523, 553] width 22 height 22
click at [525, 546] on img at bounding box center [523, 553] width 22 height 22
click at [524, 555] on img at bounding box center [523, 553] width 22 height 22
click at [192, 685] on icon at bounding box center [190, 692] width 20 height 20
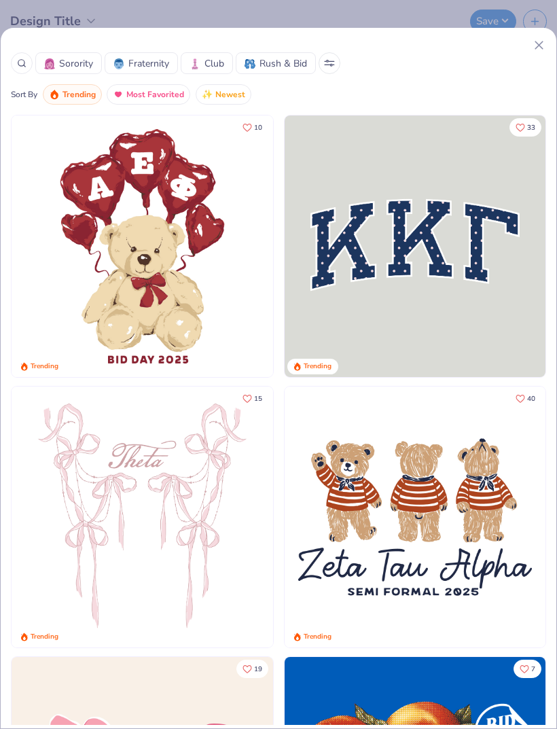
click at [21, 63] on icon at bounding box center [22, 63] width 10 height 10
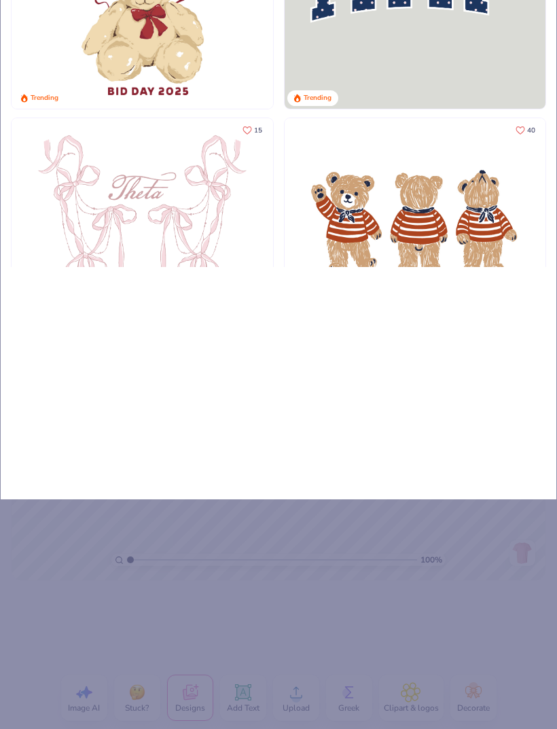
type input "St"
type input "Sta"
type input "Stam"
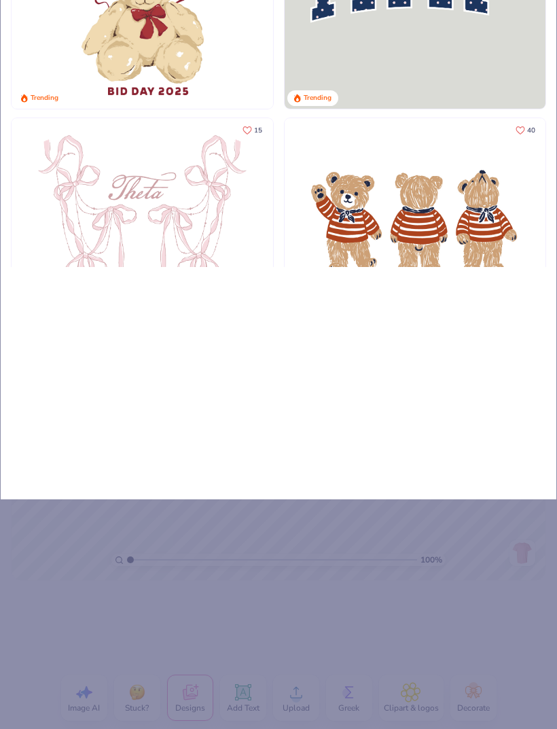
type input "Stam"
type input "Stamp"
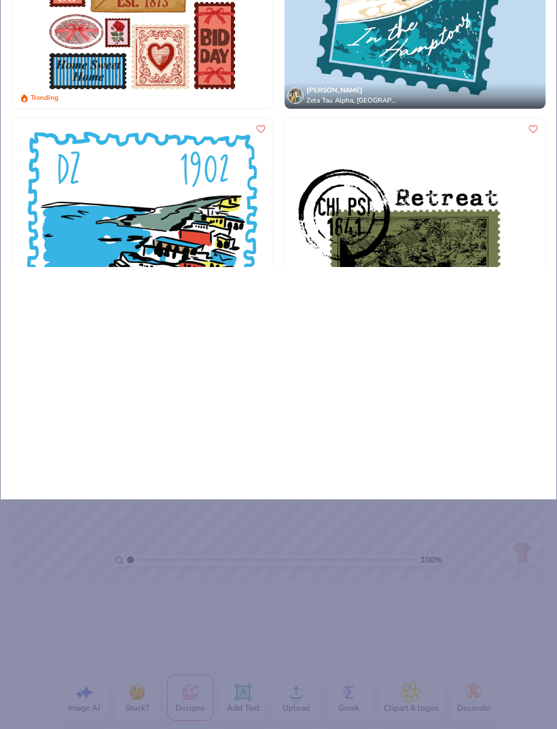
type input "Stamps"
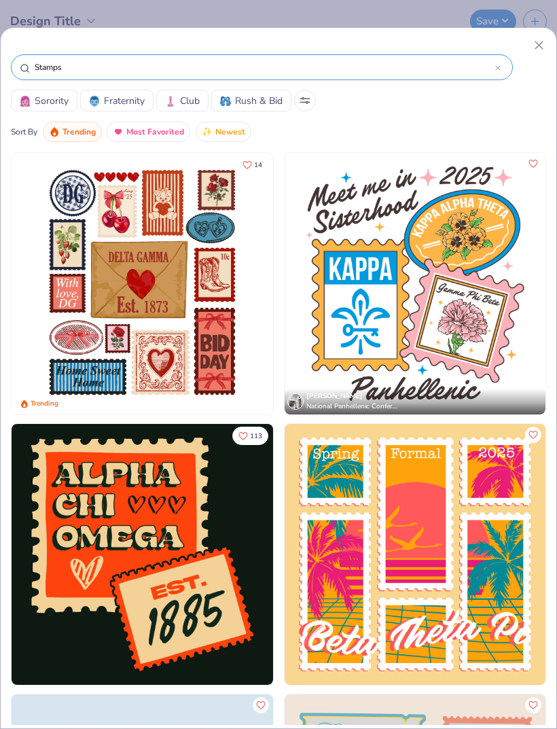
click at [73, 272] on img at bounding box center [143, 284] width 262 height 262
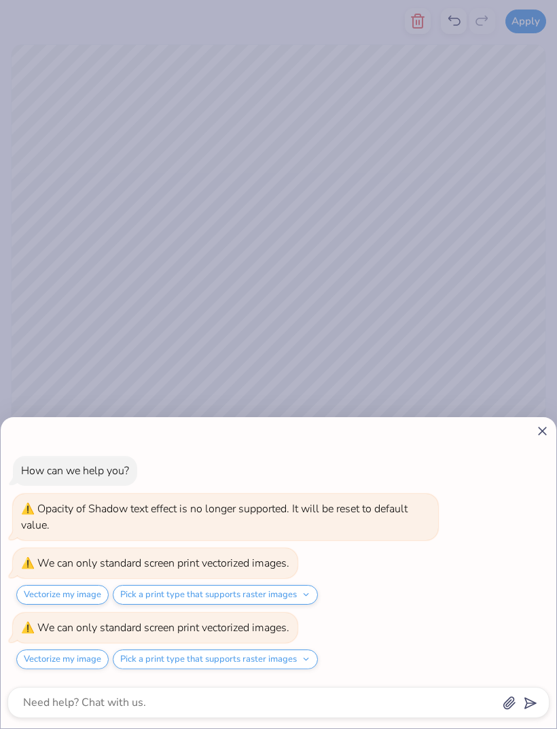
click at [536, 438] on icon at bounding box center [543, 431] width 14 height 14
type textarea "x"
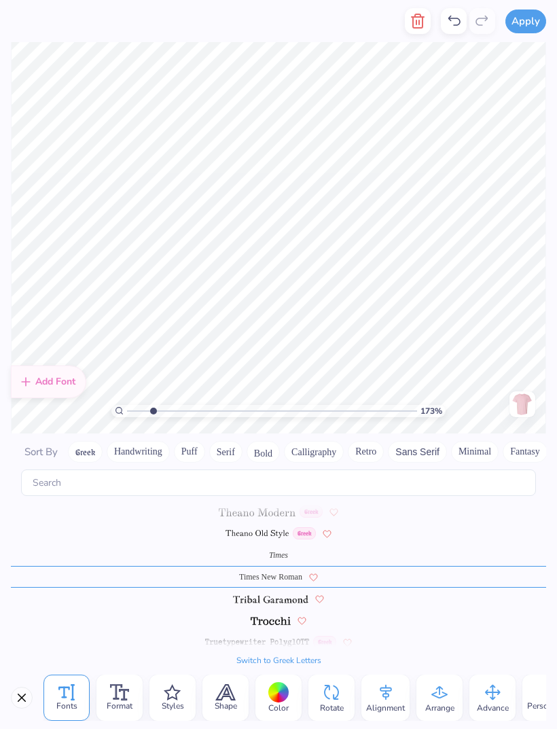
scroll to position [6493, 0]
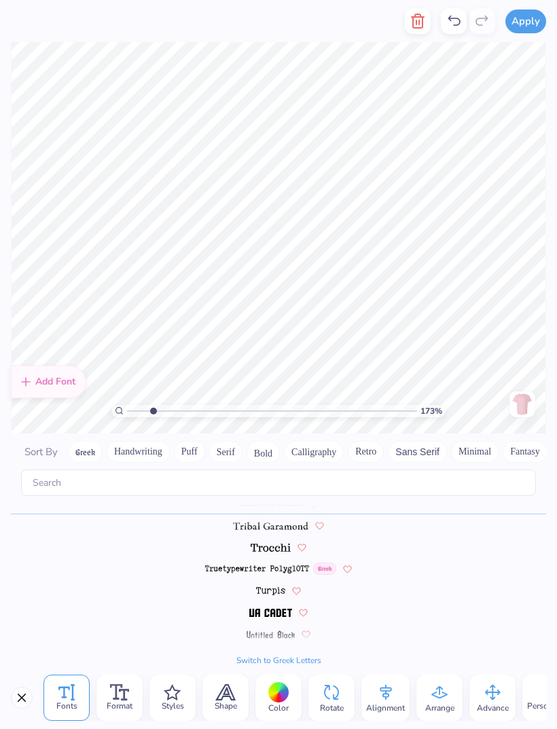
click at [281, 693] on div at bounding box center [278, 692] width 21 height 21
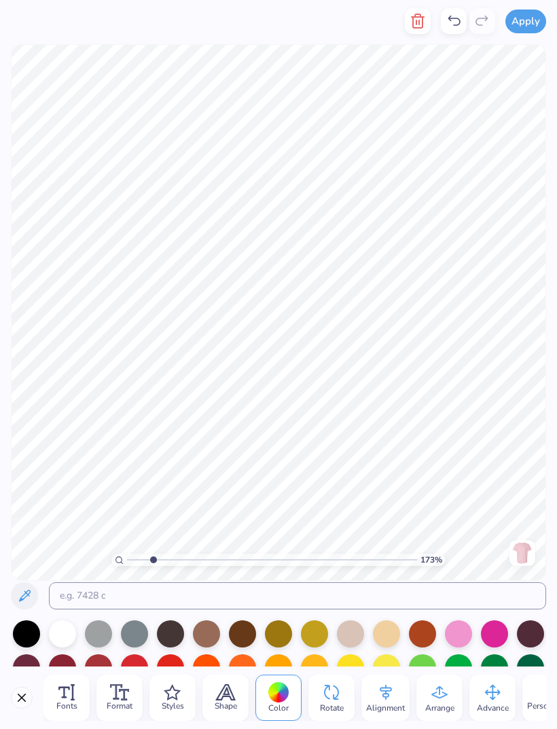
click at [65, 659] on div at bounding box center [62, 668] width 27 height 27
click at [536, 637] on div at bounding box center [530, 634] width 27 height 27
click at [532, 633] on div at bounding box center [530, 634] width 27 height 27
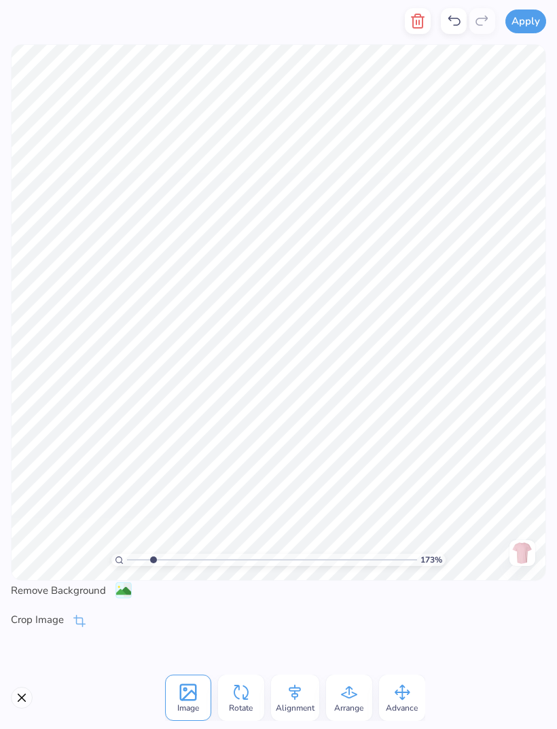
click at [20, 701] on button "Close" at bounding box center [22, 698] width 22 height 22
click at [453, 23] on icon at bounding box center [454, 21] width 16 height 16
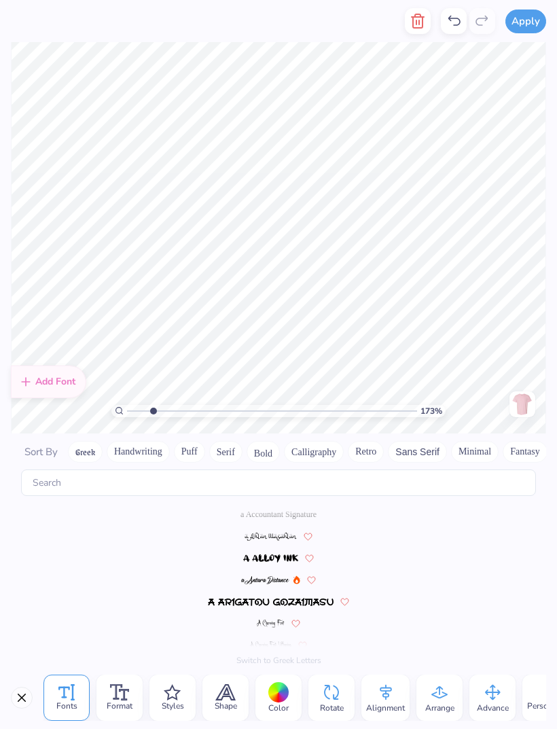
scroll to position [1403, 0]
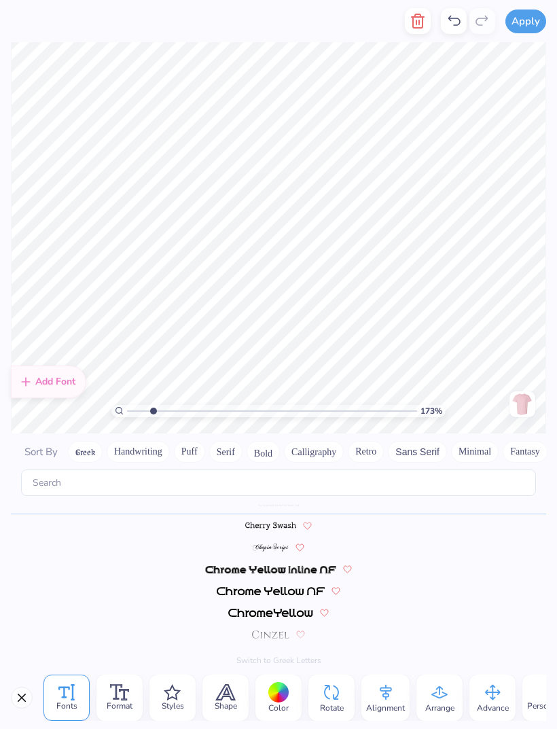
type input "1.72559994416036"
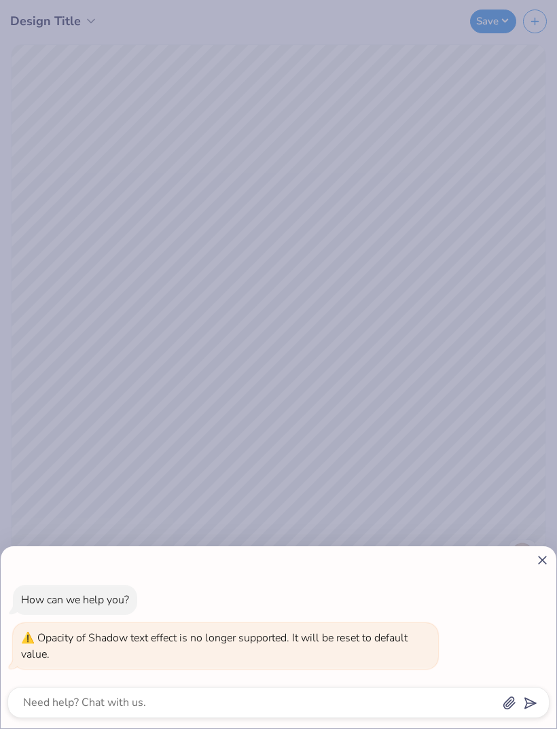
click at [540, 571] on div "How can we help you? Opacity of Shadow text effect is no longer supported. It w…" at bounding box center [279, 637] width 556 height 182
click at [549, 553] on icon at bounding box center [543, 560] width 14 height 14
type textarea "x"
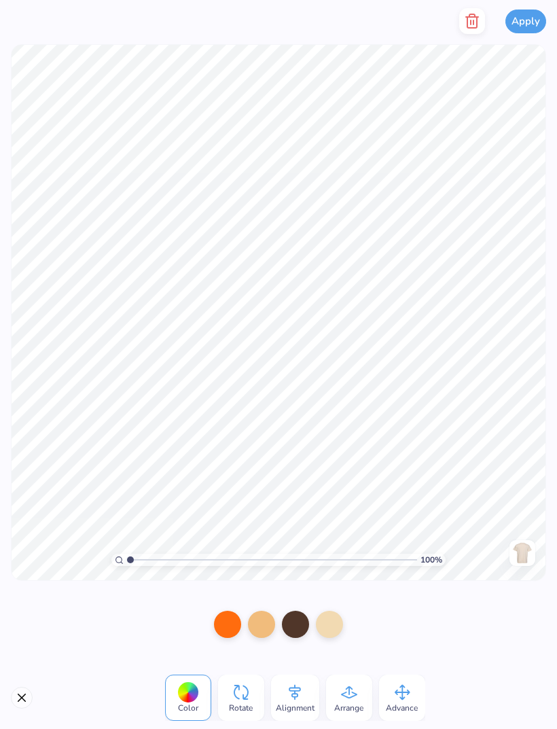
click at [474, 15] on icon "button" at bounding box center [473, 21] width 10 height 14
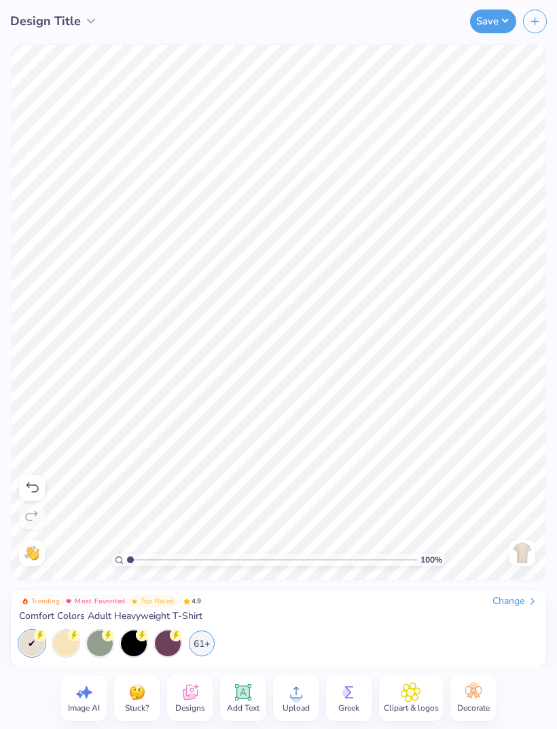
click at [207, 645] on div "61+" at bounding box center [202, 644] width 26 height 26
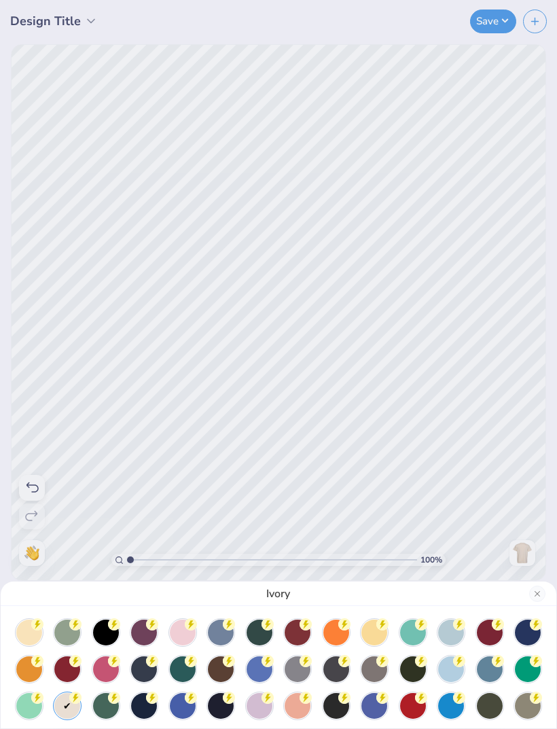
click at [184, 630] on div at bounding box center [183, 633] width 26 height 26
click at [480, 430] on div "Blossom" at bounding box center [278, 364] width 557 height 729
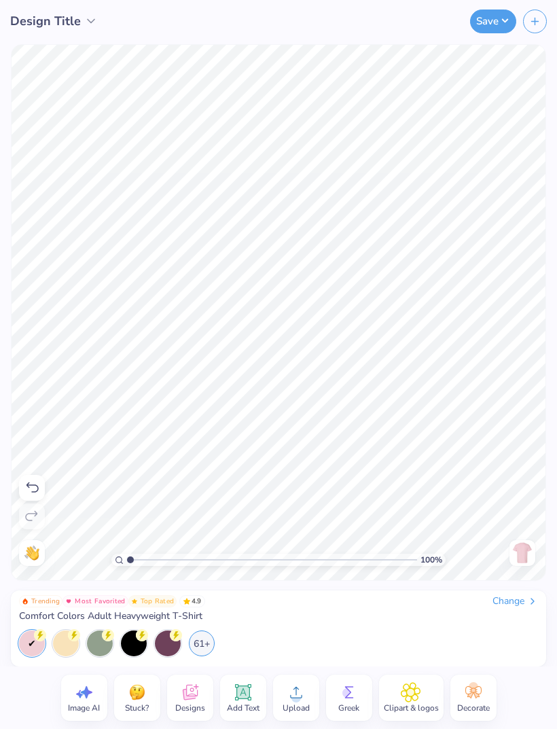
click at [527, 549] on img at bounding box center [523, 553] width 22 height 22
click at [530, 559] on img at bounding box center [523, 553] width 22 height 22
click at [525, 554] on img at bounding box center [523, 553] width 22 height 22
click at [192, 686] on icon at bounding box center [190, 692] width 20 height 20
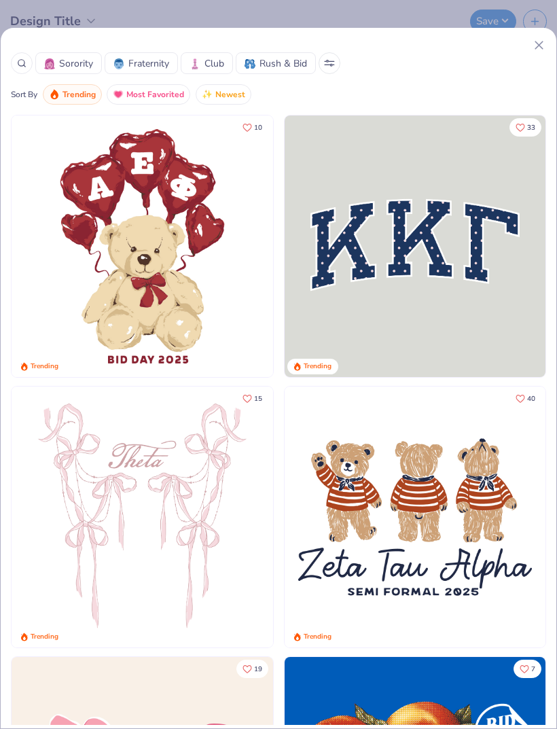
click at [24, 57] on div at bounding box center [22, 63] width 22 height 22
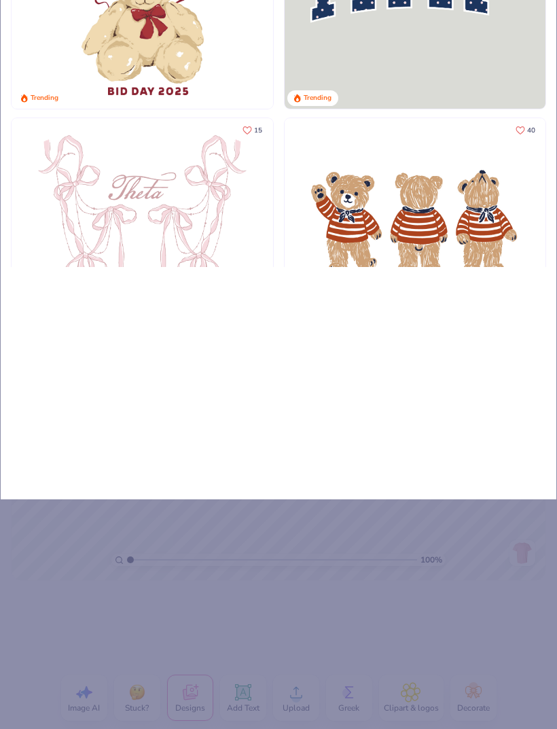
type input "St"
type input "Sta"
type input "Stam"
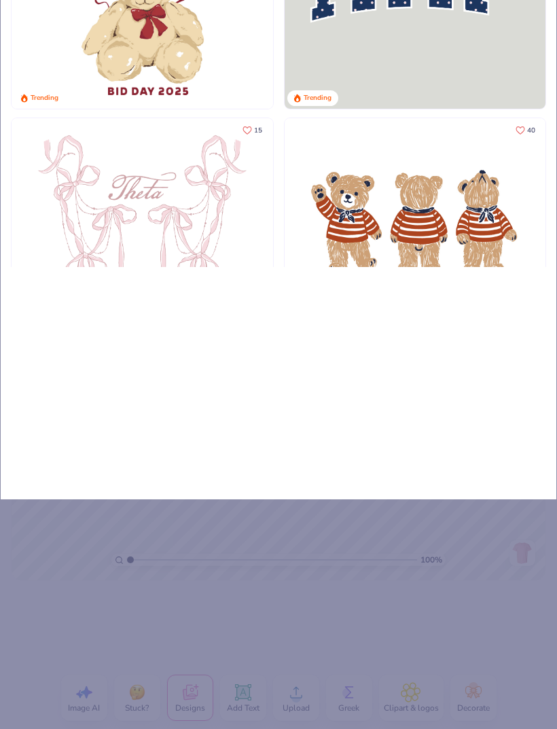
type input "Stam"
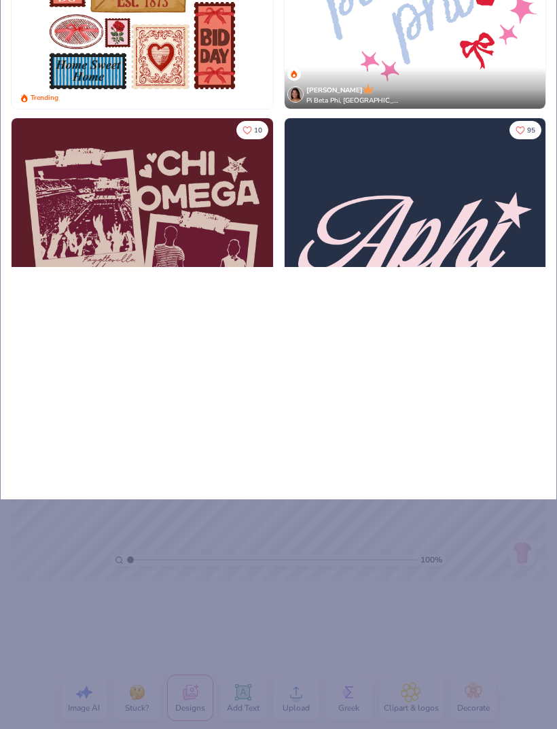
type input "Stamp"
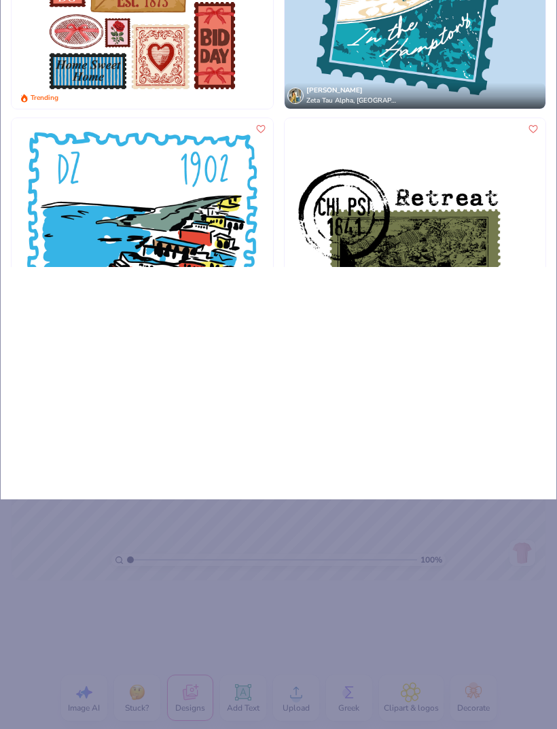
type input "Stamp"
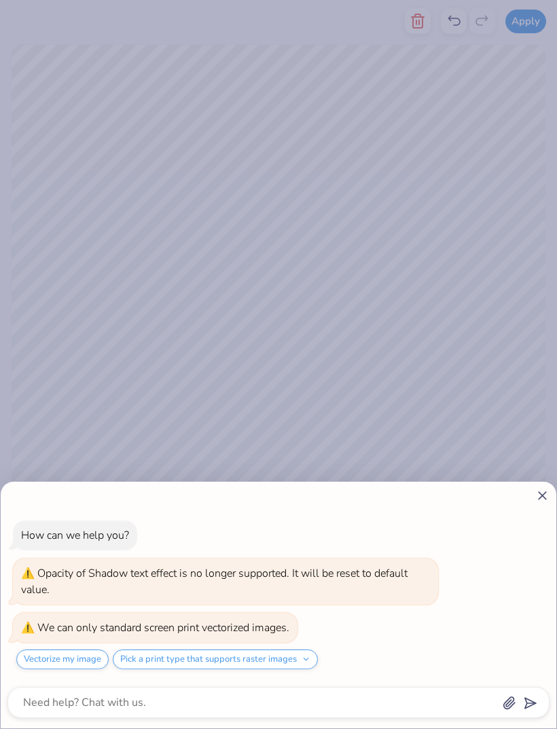
click at [511, 105] on div "How can we help you? Opacity of Shadow text effect is no longer supported. It w…" at bounding box center [278, 364] width 557 height 729
type textarea "x"
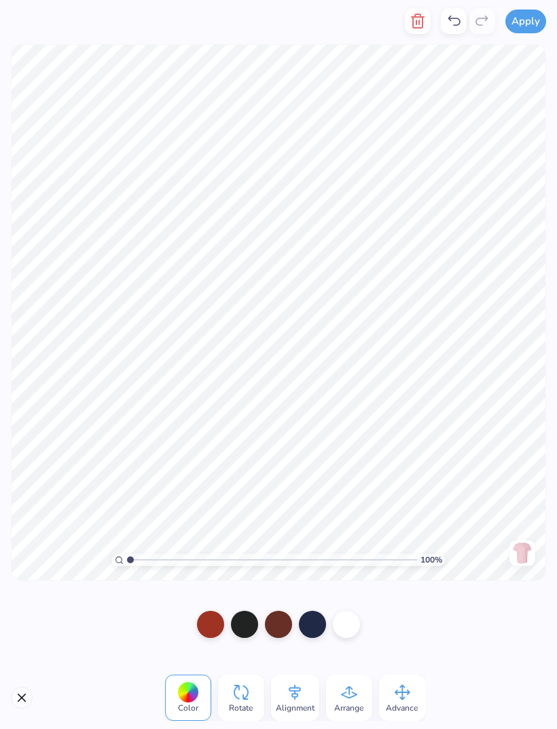
click at [321, 621] on div at bounding box center [312, 624] width 27 height 27
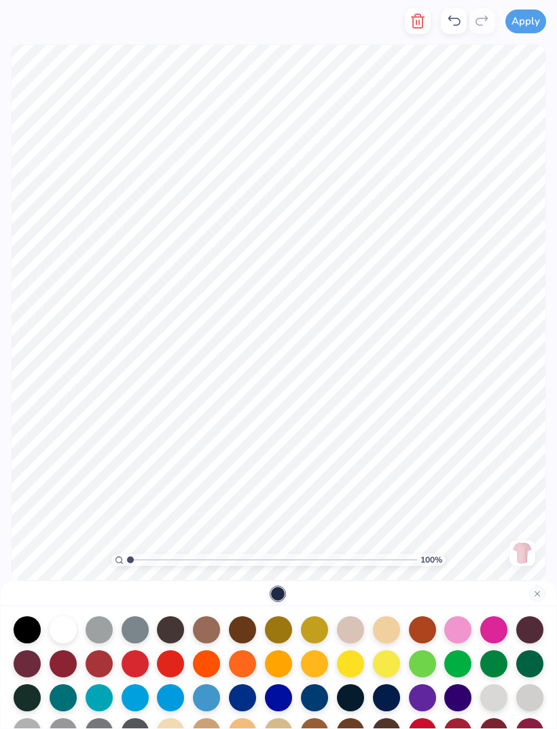
scroll to position [60, 0]
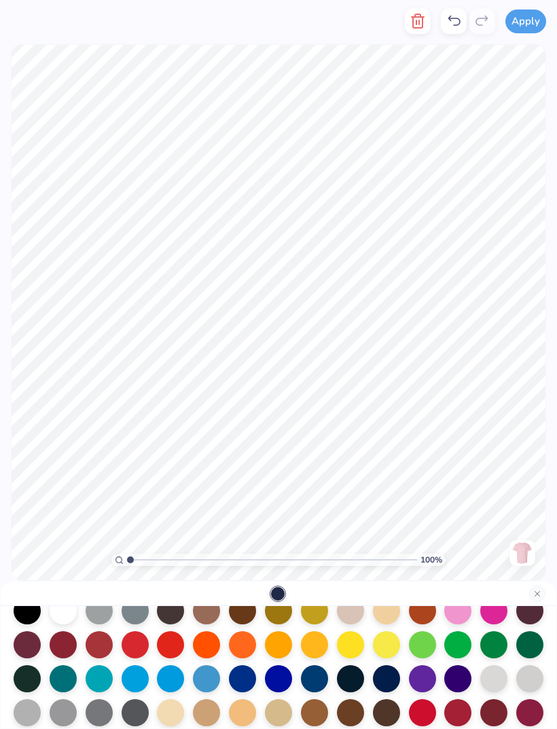
click at [101, 648] on div at bounding box center [99, 644] width 27 height 27
click at [101, 646] on div at bounding box center [99, 644] width 27 height 27
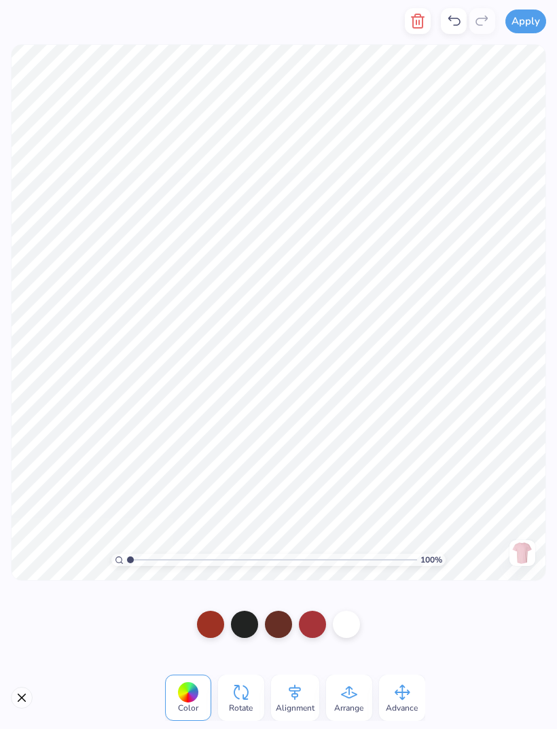
click at [243, 619] on div at bounding box center [244, 624] width 27 height 27
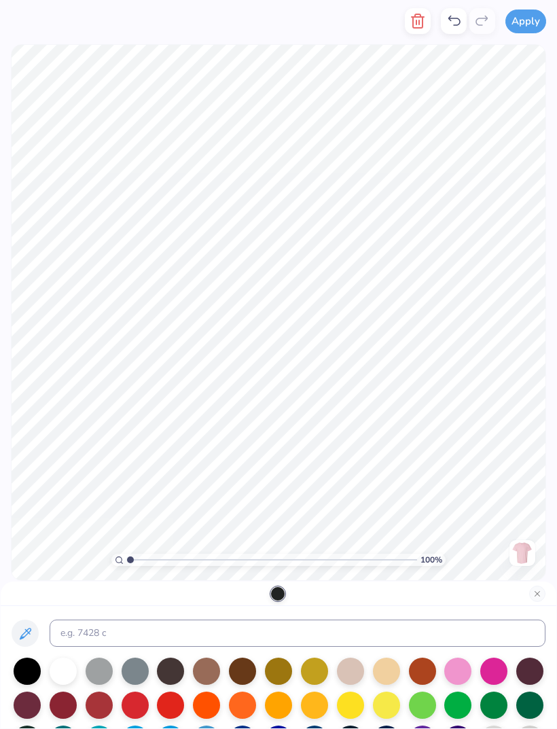
click at [69, 670] on div at bounding box center [63, 671] width 27 height 27
click at [24, 670] on div at bounding box center [27, 671] width 27 height 27
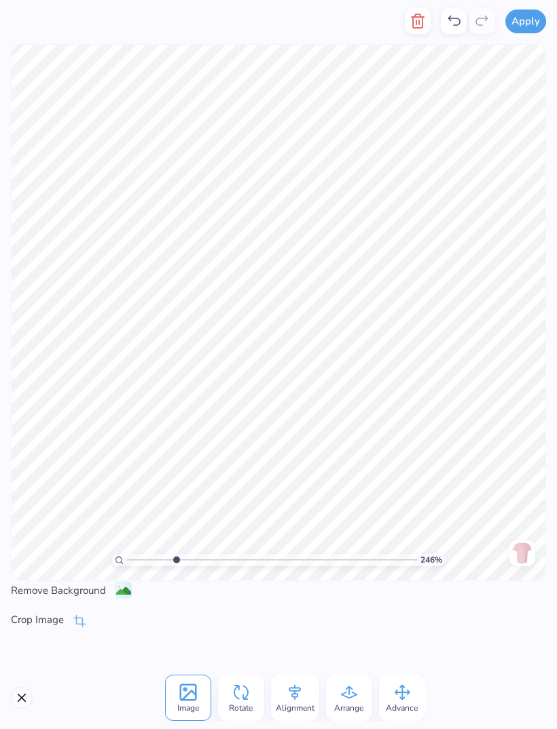
click at [455, 18] on icon at bounding box center [455, 21] width 12 height 10
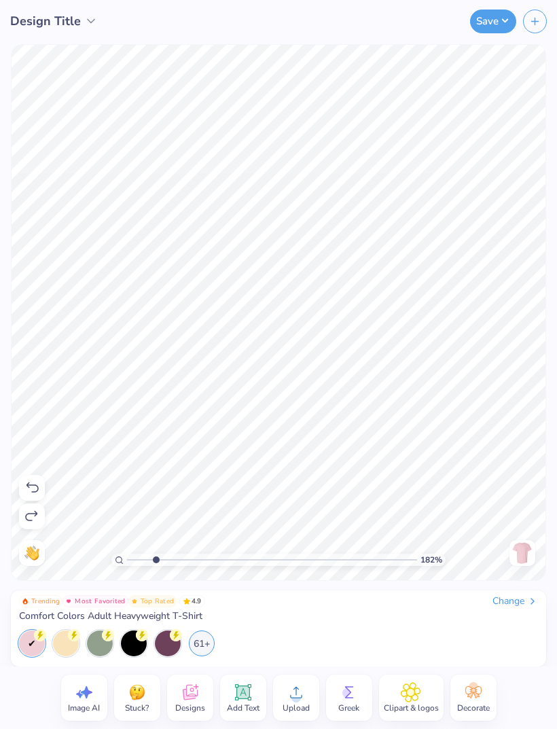
type input "1.82113255412086"
